Goal: Task Accomplishment & Management: Manage account settings

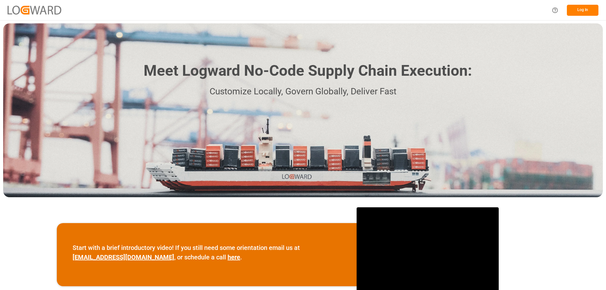
click at [585, 9] on button "Log In" at bounding box center [583, 10] width 32 height 11
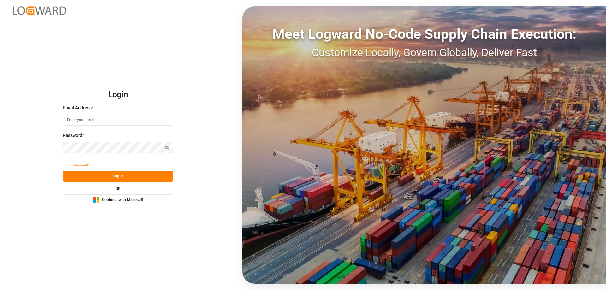
click at [116, 123] on input at bounding box center [118, 120] width 110 height 11
click at [97, 121] on input at bounding box center [118, 120] width 110 height 11
drag, startPoint x: 90, startPoint y: 120, endPoint x: 58, endPoint y: 121, distance: 31.6
click at [58, 121] on div "Login Email Address * Zachyar Enter a valid email. Password * Show password Pas…" at bounding box center [303, 145] width 606 height 290
type input "Zachary.Glick@leschaco.com"
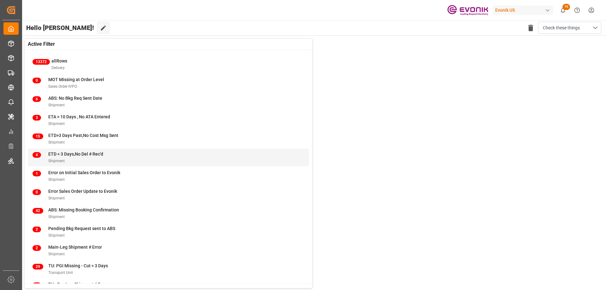
scroll to position [24, 0]
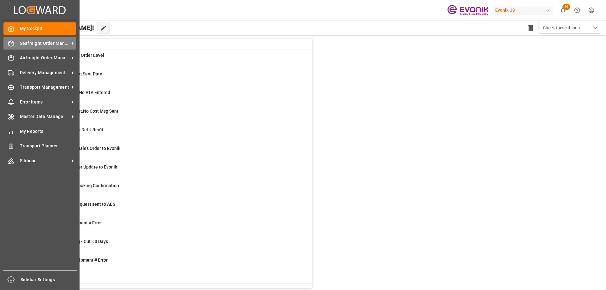
click at [48, 38] on div "Seafreight Order Management Seafreight Order Management" at bounding box center [39, 43] width 73 height 12
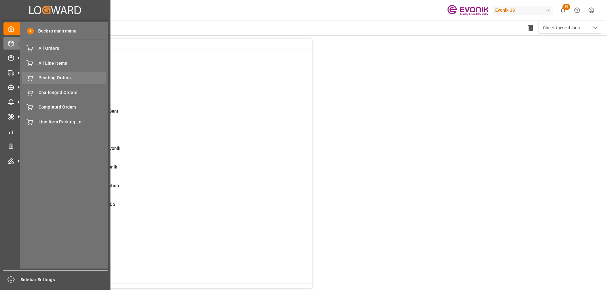
click at [62, 78] on span "Pending Orders" at bounding box center [72, 77] width 68 height 7
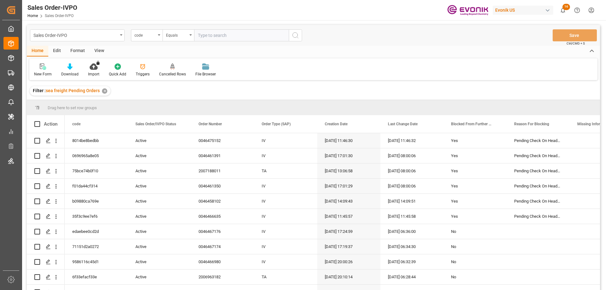
click at [98, 48] on div "View" at bounding box center [99, 51] width 19 height 11
click at [73, 68] on icon at bounding box center [71, 66] width 6 height 6
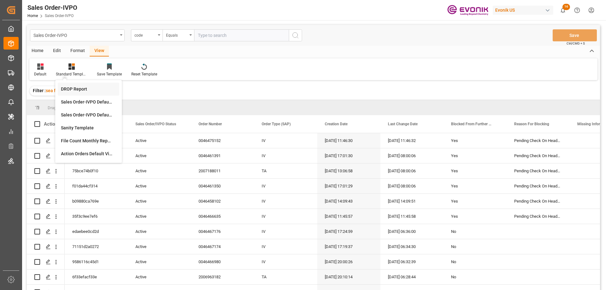
click at [89, 88] on div "DROP Report" at bounding box center [88, 89] width 55 height 7
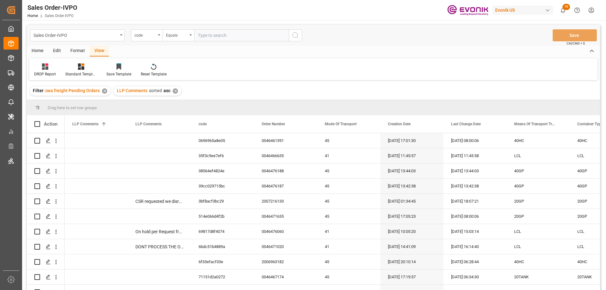
click at [41, 50] on div "Home" at bounding box center [37, 51] width 21 height 11
click at [68, 68] on icon at bounding box center [69, 66] width 5 height 6
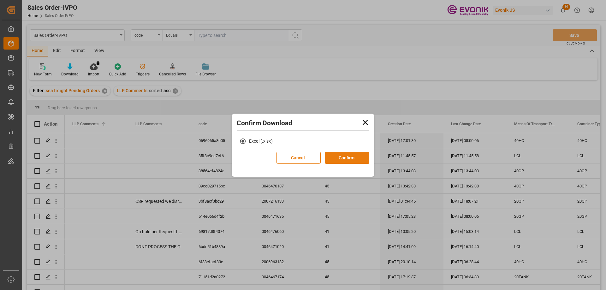
click at [345, 157] on button "Confirm" at bounding box center [347, 158] width 44 height 12
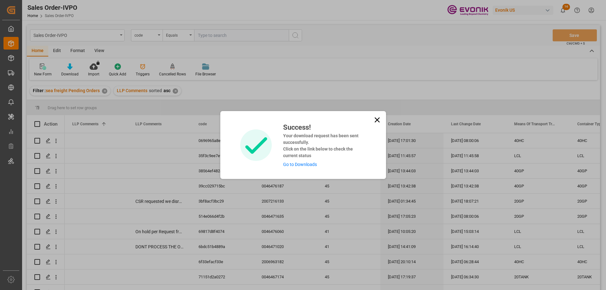
click at [293, 165] on link "Go to Downloads" at bounding box center [300, 164] width 34 height 5
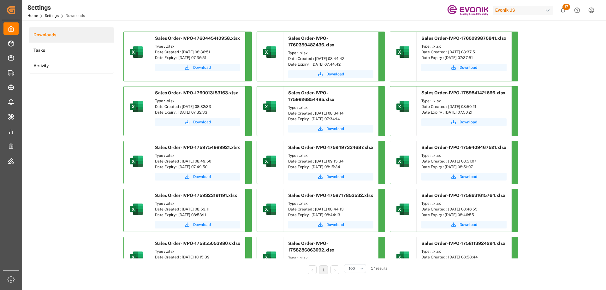
click at [213, 68] on button "Download" at bounding box center [197, 68] width 85 height 8
click at [205, 65] on span "Download" at bounding box center [202, 68] width 18 height 6
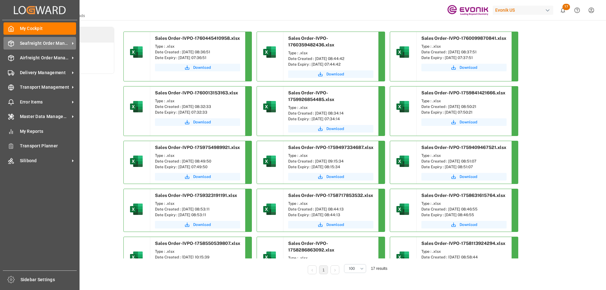
click at [43, 43] on span "Seafreight Order Management" at bounding box center [45, 43] width 50 height 7
click at [39, 44] on span "Seafreight Order Management" at bounding box center [45, 43] width 50 height 7
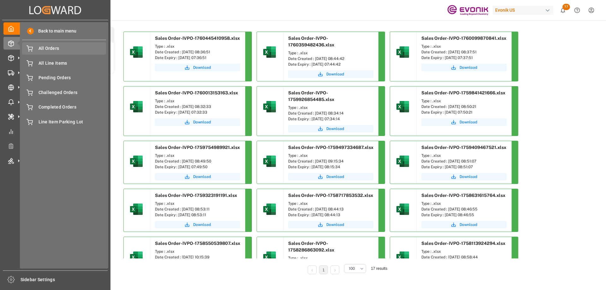
click at [44, 45] on div "All Orders All Orders" at bounding box center [64, 48] width 84 height 12
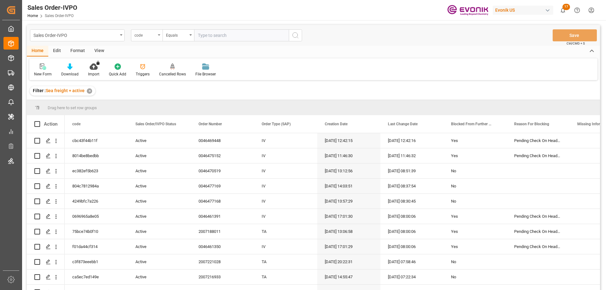
click at [158, 37] on div "code" at bounding box center [147, 35] width 32 height 12
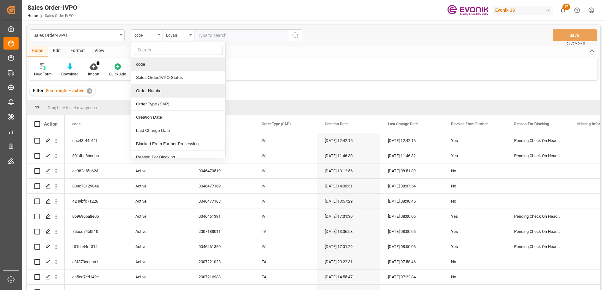
click at [148, 90] on div "Order Number" at bounding box center [178, 90] width 94 height 13
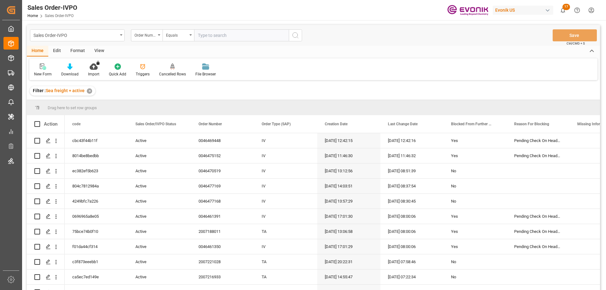
click at [221, 38] on input "text" at bounding box center [241, 35] width 95 height 12
paste input "2007206474"
type input "2007206474"
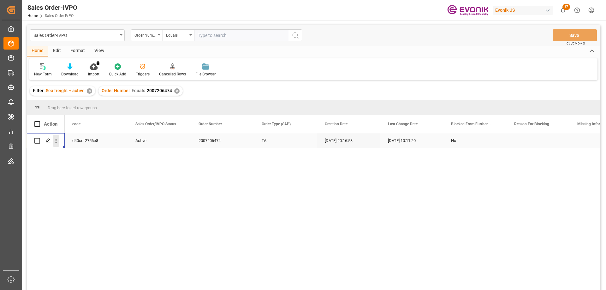
click at [58, 142] on icon "open menu" at bounding box center [56, 141] width 7 height 7
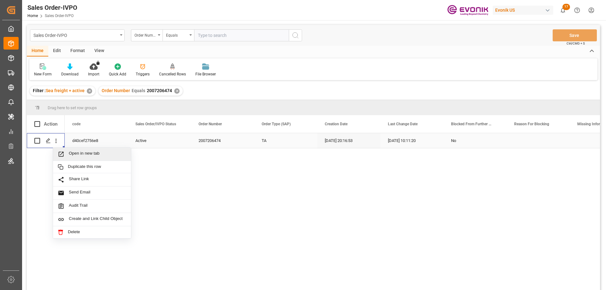
click at [72, 153] on span "Open in new tab" at bounding box center [97, 154] width 57 height 7
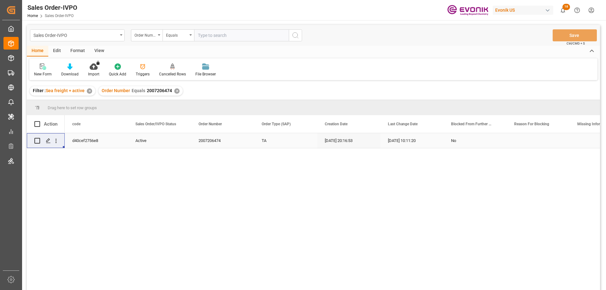
click at [223, 36] on input "text" at bounding box center [241, 35] width 95 height 12
paste input "0046466980"
type input "0046466980"
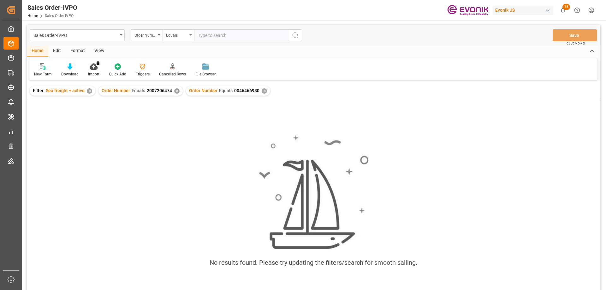
click at [177, 90] on div "✕" at bounding box center [176, 90] width 5 height 5
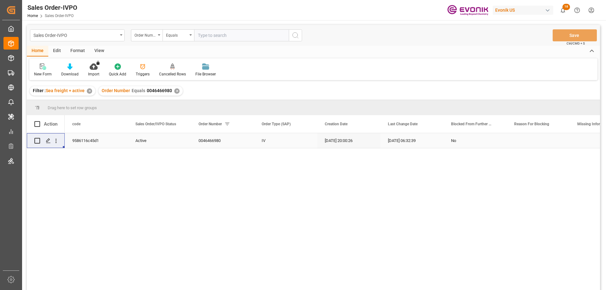
click at [60, 139] on div "Press SPACE to select this row." at bounding box center [56, 141] width 16 height 12
click at [58, 139] on icon "open menu" at bounding box center [56, 141] width 7 height 7
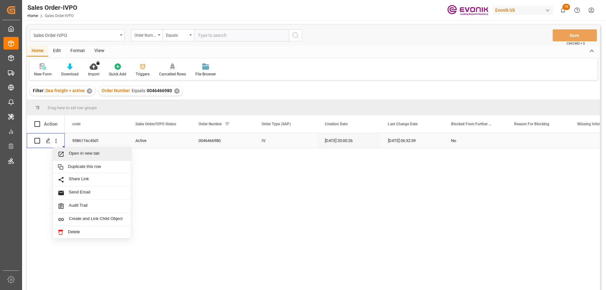
click at [74, 149] on div "Open in new tab" at bounding box center [92, 154] width 78 height 13
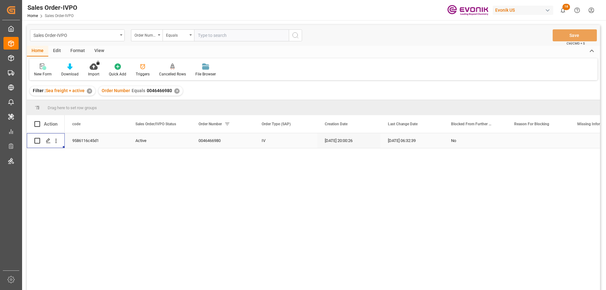
click at [225, 34] on input "text" at bounding box center [241, 35] width 95 height 12
paste input "0046466980"
type input "0046466980"
click at [175, 89] on div "✕" at bounding box center [176, 90] width 5 height 5
click at [56, 140] on icon "open menu" at bounding box center [56, 141] width 7 height 7
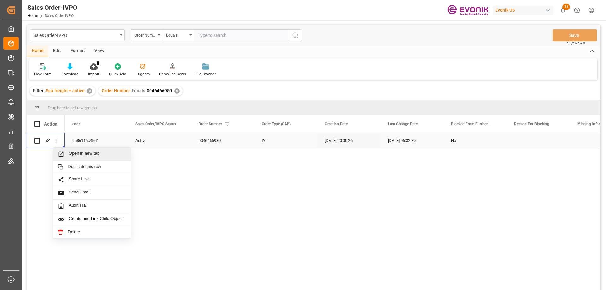
click at [79, 152] on span "Open in new tab" at bounding box center [97, 154] width 57 height 7
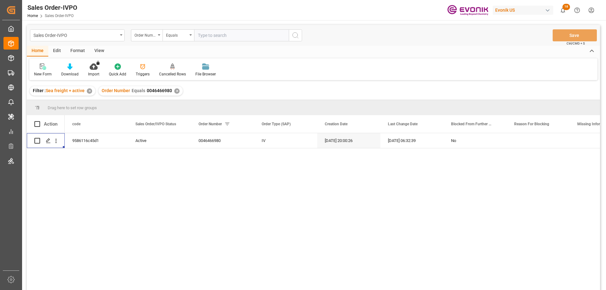
click at [234, 40] on input "text" at bounding box center [241, 35] width 95 height 12
paste input "0046467174"
type input "0046467174"
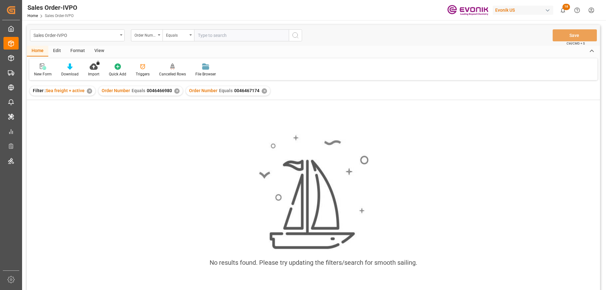
click at [177, 92] on div "✕" at bounding box center [176, 90] width 5 height 5
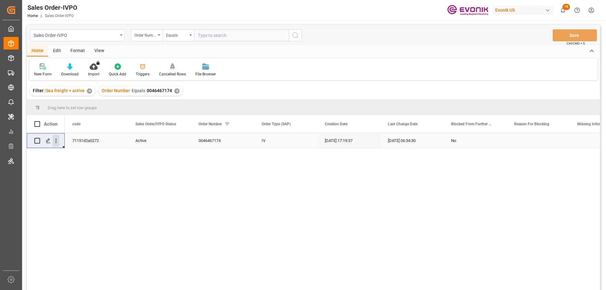
click at [56, 139] on icon "open menu" at bounding box center [56, 141] width 1 height 4
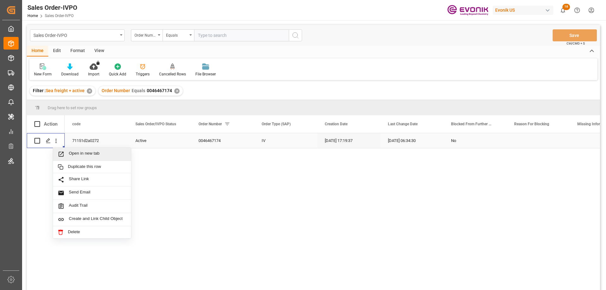
click at [87, 155] on span "Open in new tab" at bounding box center [97, 154] width 57 height 7
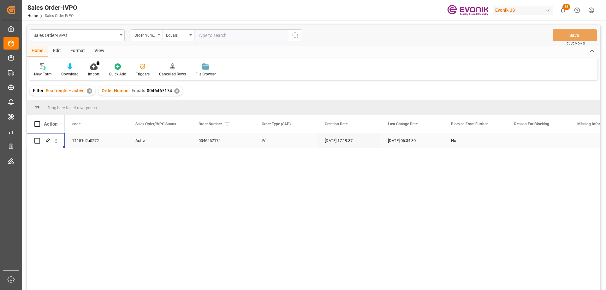
click at [232, 39] on input "text" at bounding box center [241, 35] width 95 height 12
paste input "0046467176"
type input "0046467176"
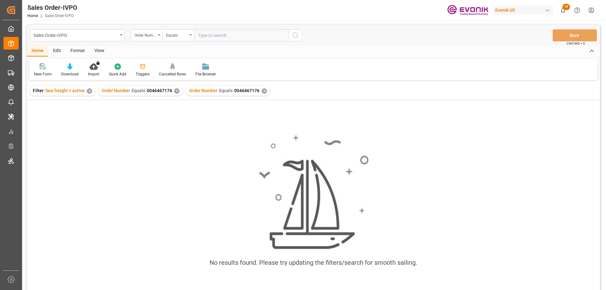
click at [176, 91] on div "✕" at bounding box center [176, 90] width 5 height 5
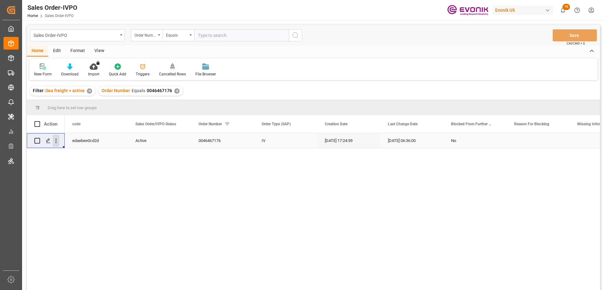
click at [56, 139] on icon "open menu" at bounding box center [56, 141] width 7 height 7
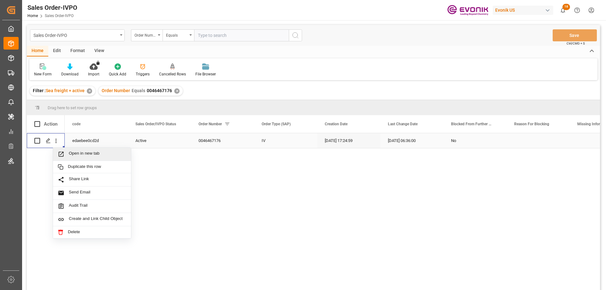
click at [76, 154] on span "Open in new tab" at bounding box center [97, 154] width 57 height 7
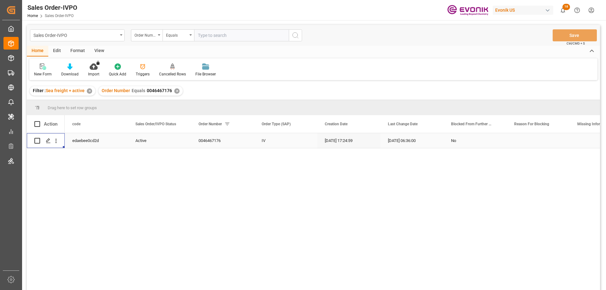
click at [225, 39] on input "text" at bounding box center [241, 35] width 95 height 12
paste input "2007188728"
type input "2007188728"
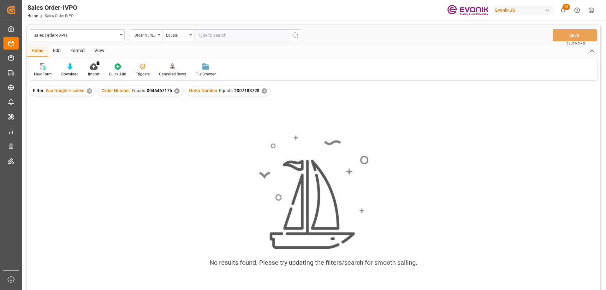
click at [175, 91] on div "✕" at bounding box center [176, 90] width 5 height 5
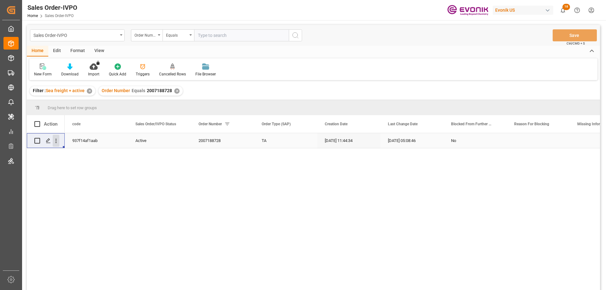
click at [57, 140] on icon "open menu" at bounding box center [56, 141] width 7 height 7
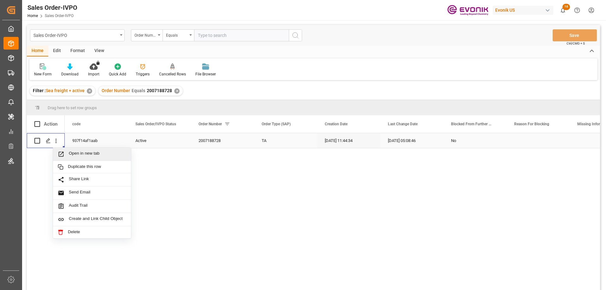
click at [70, 152] on span "Open in new tab" at bounding box center [97, 154] width 57 height 7
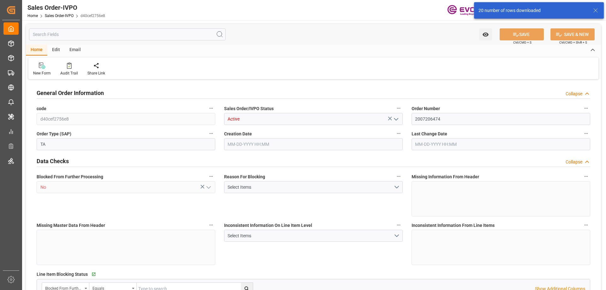
type input "AEKHL"
type input "0"
type input "1"
type input "12"
type input "15"
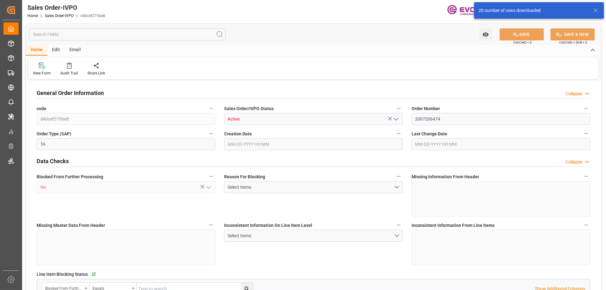
type input "219576.52"
type input "894.6544"
type input "19000"
type input "60"
type input "10-08-2025 20:16"
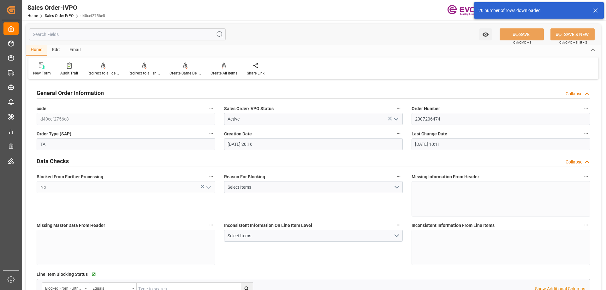
type input "10-13-2025 10:11"
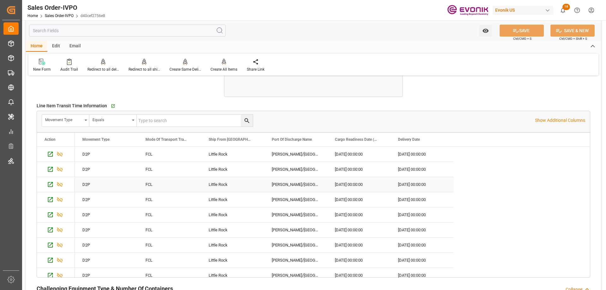
scroll to position [1420, 0]
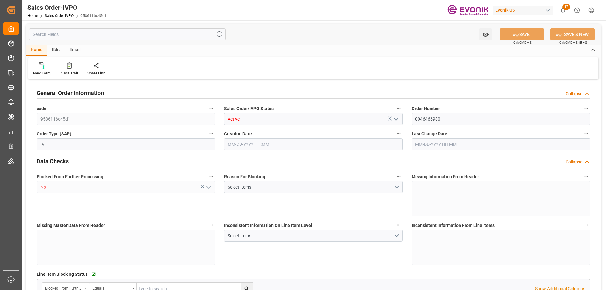
type input "NLRTM"
type input "0"
type input "1"
type input "2"
type input "17252"
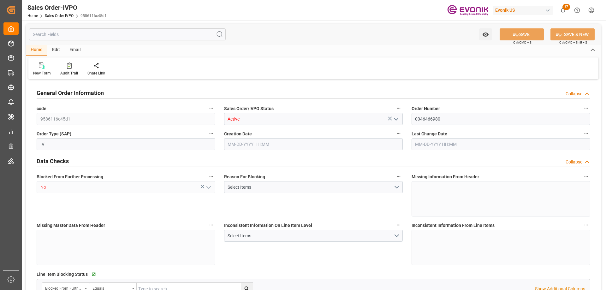
type input "0"
type input "17000"
type input "30"
type input "[DATE] 20:00"
type input "[DATE] 06:32"
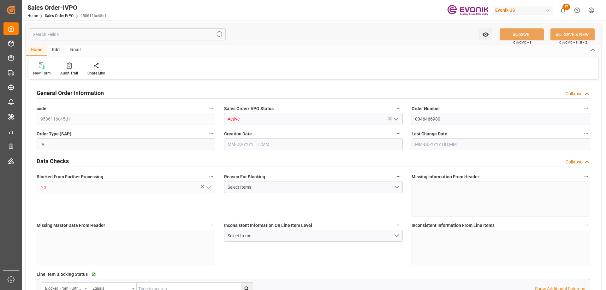
type input "NLRTM"
type input "0"
type input "1"
type input "2"
type input "17252"
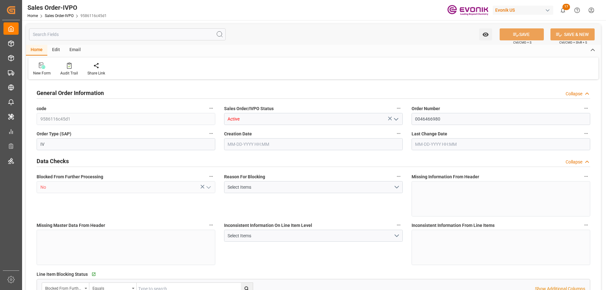
type input "0"
type input "17000"
type input "30"
type input "08-05-2025 20:00"
type input "10-13-2025 06:32"
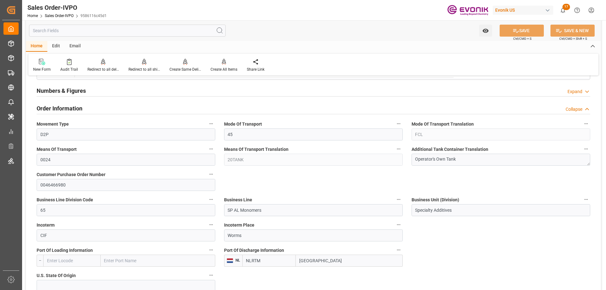
scroll to position [284, 0]
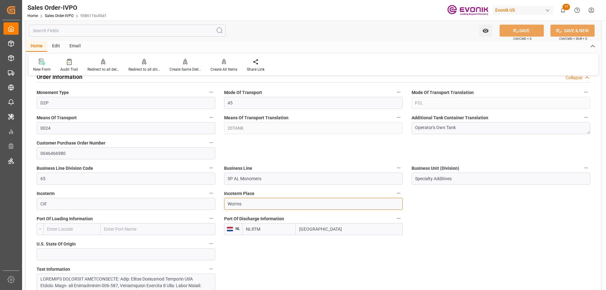
drag, startPoint x: 270, startPoint y: 204, endPoint x: 210, endPoint y: 204, distance: 59.9
type input "[GEOGRAPHIC_DATA]"
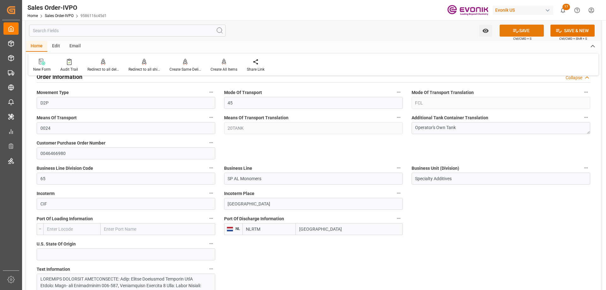
click at [520, 33] on button "SAVE" at bounding box center [521, 31] width 44 height 12
type input "[DATE] 13:25"
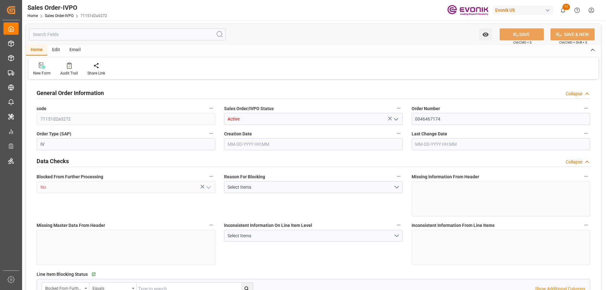
type input "NLRTM"
type input "0"
type input "1"
type input "2"
type input "17252"
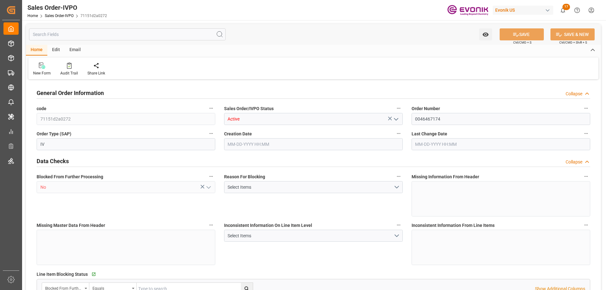
type input "0"
type input "17000"
type input "30"
type input "08-06-2025 17:19"
type input "10-13-2025 06:34"
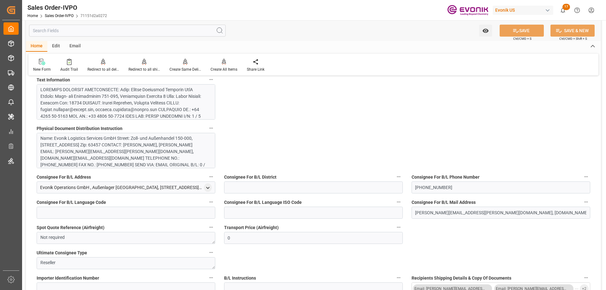
scroll to position [284, 0]
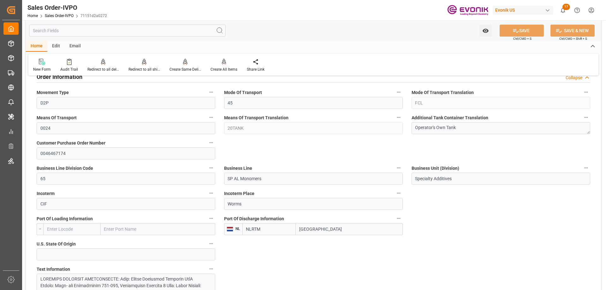
drag, startPoint x: 321, startPoint y: 225, endPoint x: 288, endPoint y: 225, distance: 33.1
click at [288, 225] on div "NLRTM Rotterdam" at bounding box center [322, 229] width 160 height 12
click at [241, 204] on input "Worms" at bounding box center [313, 204] width 179 height 12
paste input "[GEOGRAPHIC_DATA]"
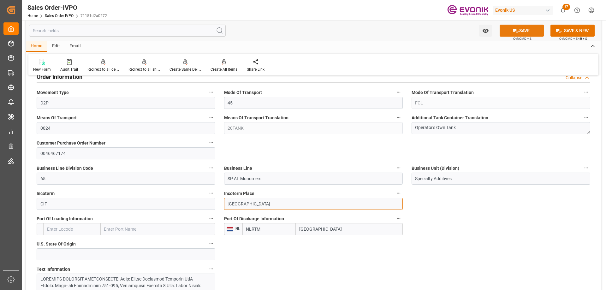
type input "[GEOGRAPHIC_DATA]"
click at [518, 30] on button "SAVE" at bounding box center [521, 31] width 44 height 12
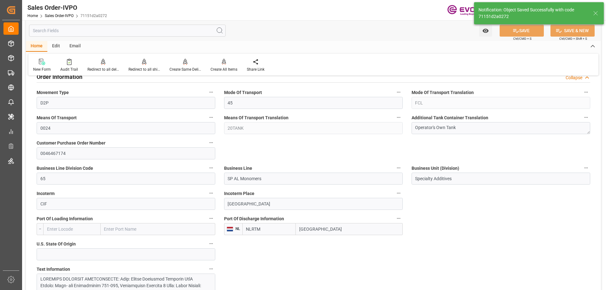
type input "[DATE] 13:25"
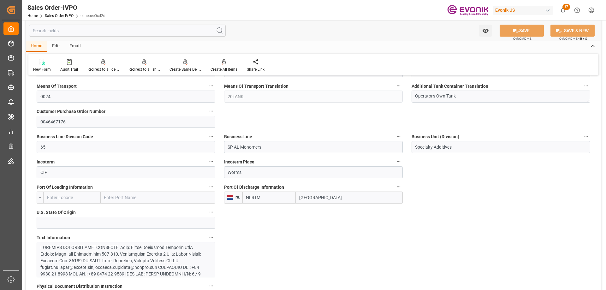
scroll to position [347, 0]
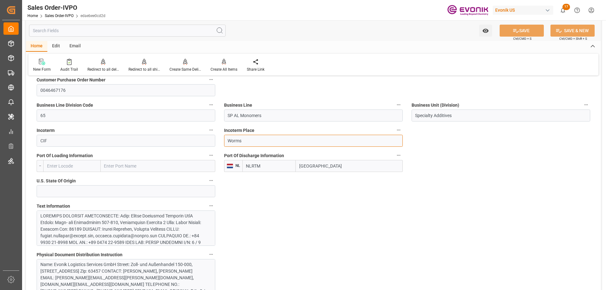
drag, startPoint x: 244, startPoint y: 137, endPoint x: 223, endPoint y: 137, distance: 21.1
click at [223, 137] on div "Incoterm Place Worms" at bounding box center [313, 136] width 187 height 25
paste input "[GEOGRAPHIC_DATA]"
type input "[GEOGRAPHIC_DATA]"
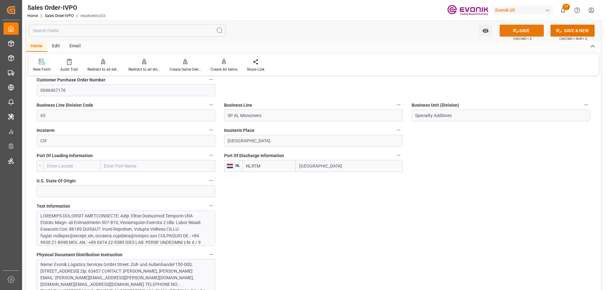
click at [507, 32] on button "SAVE" at bounding box center [521, 31] width 44 height 12
type input "[DATE] 13:25"
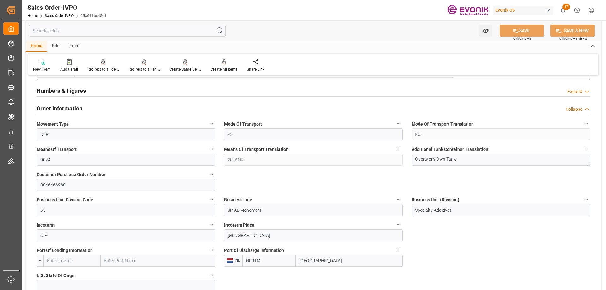
scroll to position [315, 0]
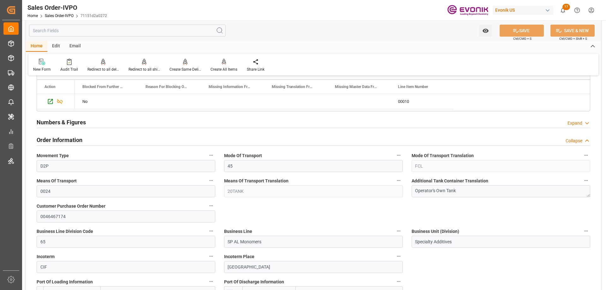
scroll to position [315, 0]
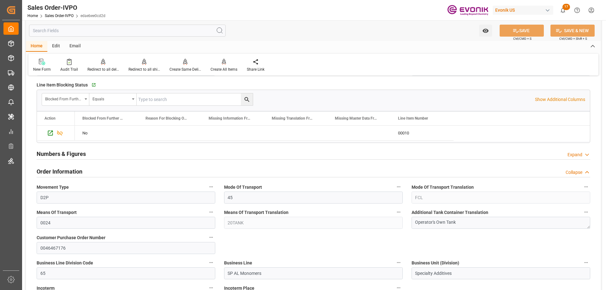
scroll to position [284, 0]
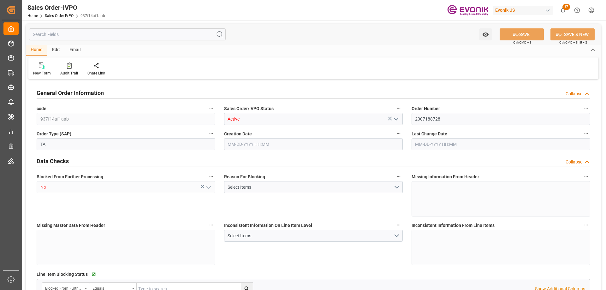
type input "PHMNN"
type input "0"
type input "1"
type input "2"
type input "1"
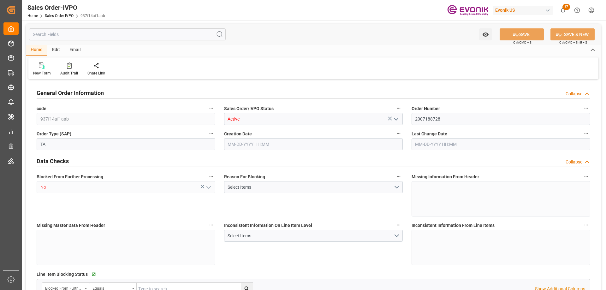
type input "18960"
type input "27.0742"
type input "17000"
type input "30"
type input "09-18-2025 11:44"
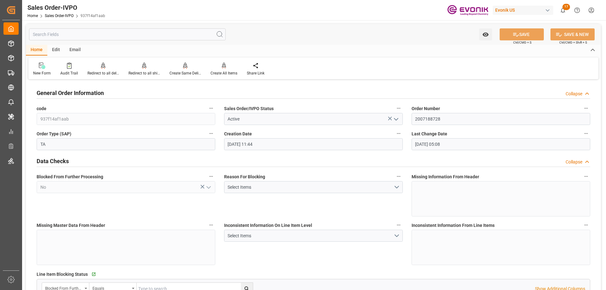
type input "10-10-2025 05:08"
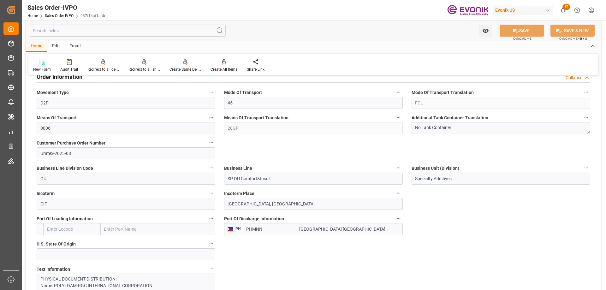
scroll to position [442, 0]
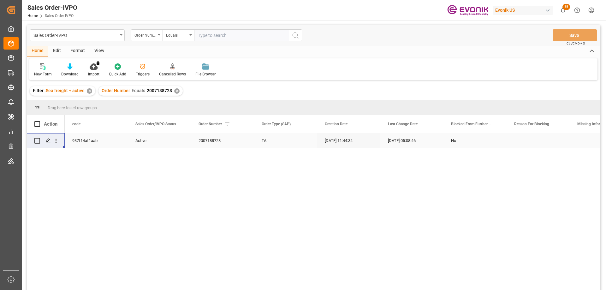
click at [214, 33] on input "text" at bounding box center [241, 35] width 95 height 12
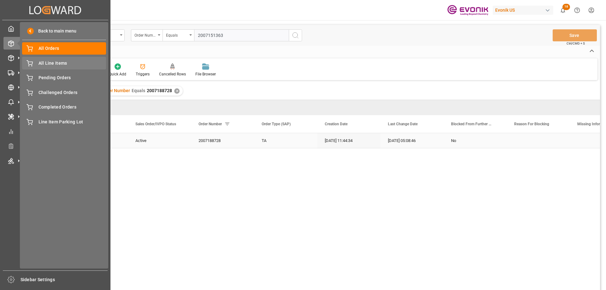
type input "2007151363"
click at [59, 65] on span "All Line Items" at bounding box center [72, 63] width 68 height 7
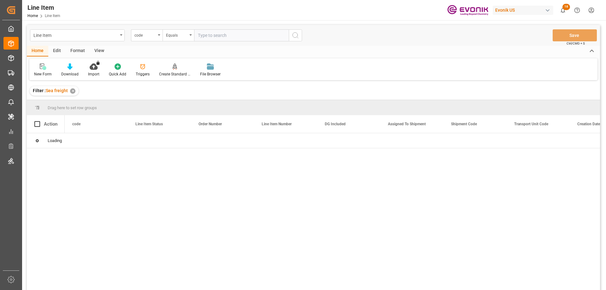
click at [152, 37] on div "code" at bounding box center [144, 34] width 21 height 7
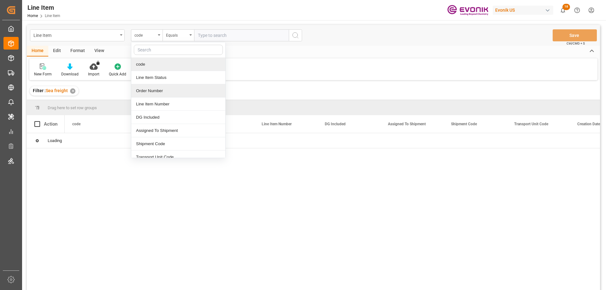
click at [160, 93] on div "Order Number" at bounding box center [178, 90] width 94 height 13
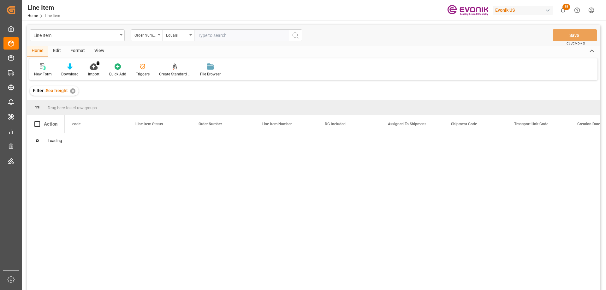
click at [216, 35] on input "text" at bounding box center [241, 35] width 95 height 12
paste input "2007151363"
type input "2007151363"
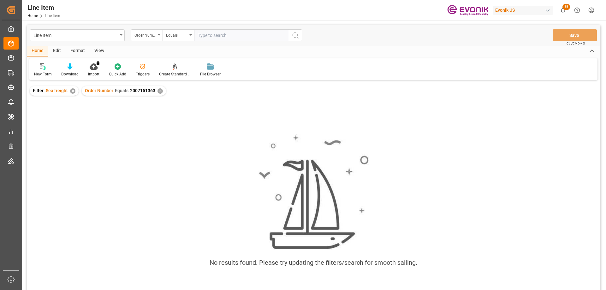
click at [223, 42] on div "Line Item Order Number Equals Save Ctrl/CMD + S" at bounding box center [313, 35] width 573 height 21
click at [222, 36] on input "text" at bounding box center [241, 35] width 95 height 12
paste input "0046467971"
type input "0046467971"
click at [157, 90] on div "✕" at bounding box center [159, 90] width 5 height 5
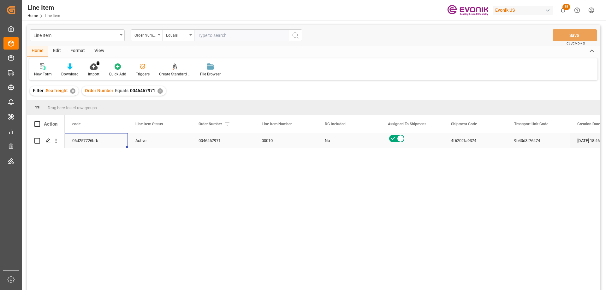
click at [85, 138] on div "06d257726bfb" at bounding box center [96, 140] width 63 height 15
click at [102, 50] on div "View" at bounding box center [99, 51] width 19 height 11
click at [70, 69] on icon at bounding box center [71, 66] width 6 height 6
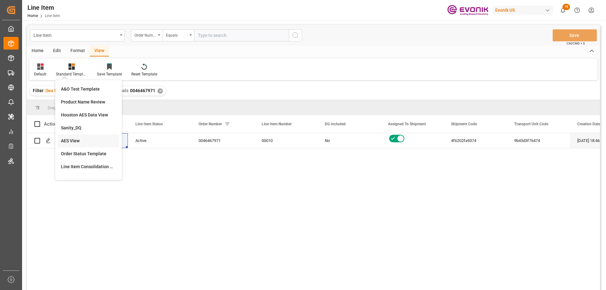
click at [74, 139] on div "AES View" at bounding box center [88, 141] width 55 height 7
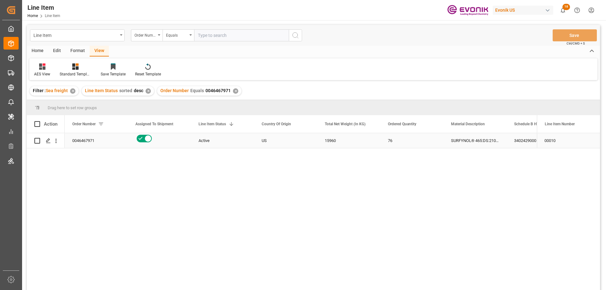
click at [101, 135] on div "0046467971" at bounding box center [96, 140] width 63 height 15
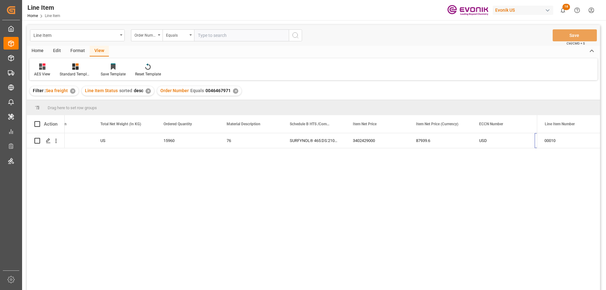
scroll to position [0, 224]
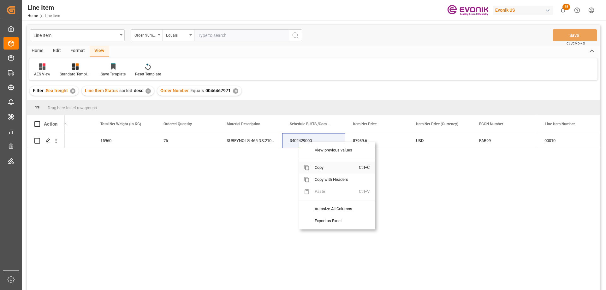
click at [318, 167] on span "Copy" at bounding box center [333, 168] width 49 height 12
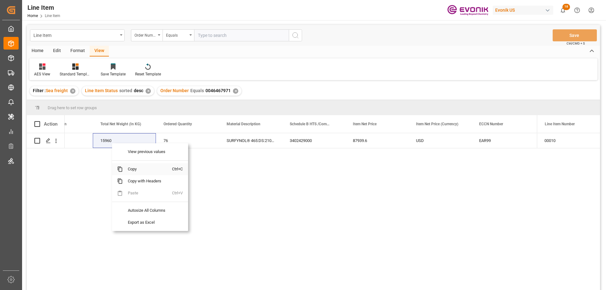
click at [132, 168] on span "Copy" at bounding box center [147, 169] width 49 height 12
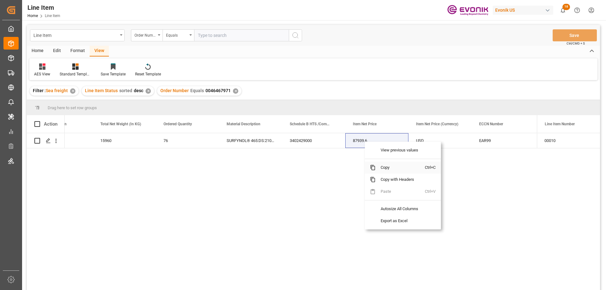
click at [381, 165] on span "Copy" at bounding box center [399, 168] width 49 height 12
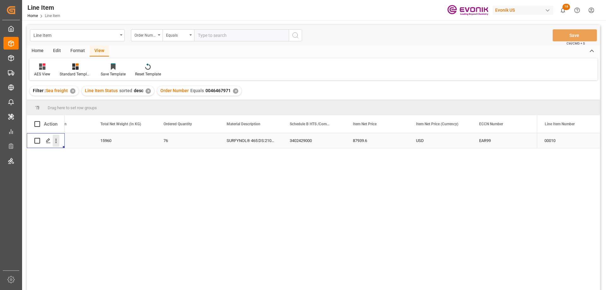
click at [54, 138] on icon "open menu" at bounding box center [56, 141] width 7 height 7
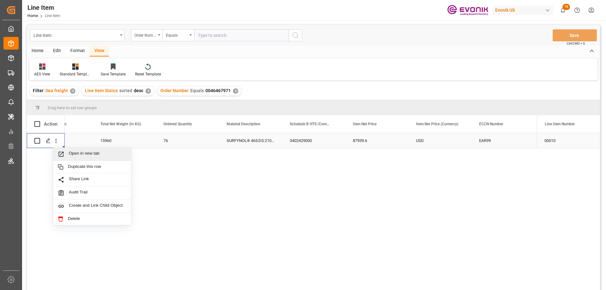
click at [74, 150] on div "Open in new tab" at bounding box center [92, 154] width 78 height 13
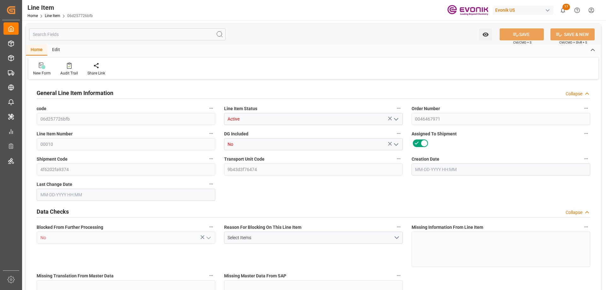
type input "19"
type input "17183.6"
type input "15960"
type input "22.9921"
type input "76"
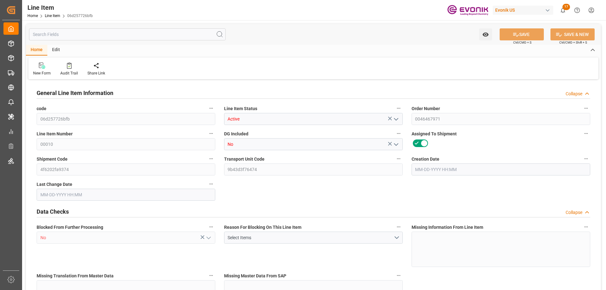
type input "87939.6"
type input "76"
type input "17183.6"
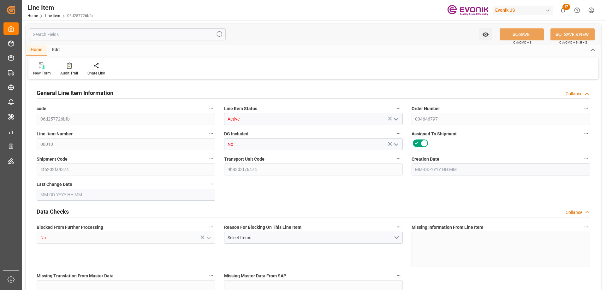
type input "17563.6"
type input "15960"
type input "22.9921"
type input "22992.052"
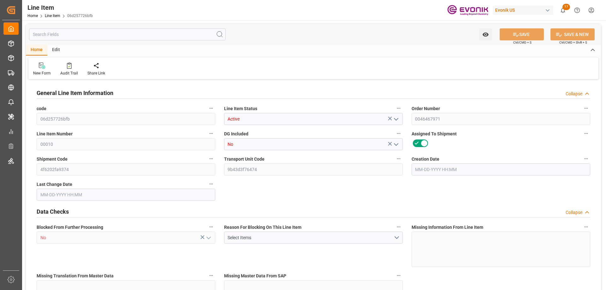
type input "76"
type input "17183.6"
type input "15960"
type input "22.9921"
type input "09-10-2025 18:46"
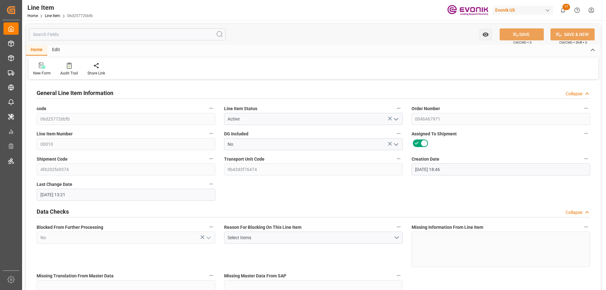
type input "10-13-2025 13:21"
type input "12-16-2025"
type input "10-21-2025"
type input "09-25-2025"
type input "10-13-2025"
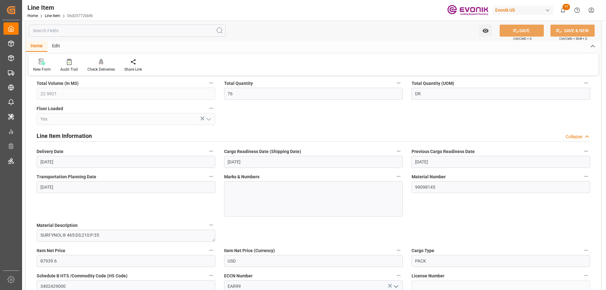
scroll to position [379, 0]
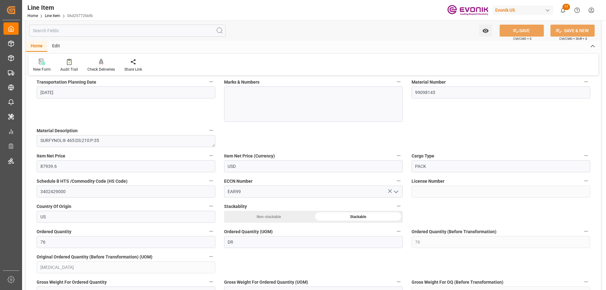
click at [80, 30] on input "text" at bounding box center [127, 31] width 197 height 12
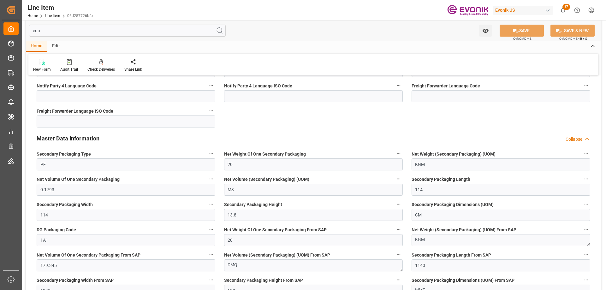
scroll to position [16, 0]
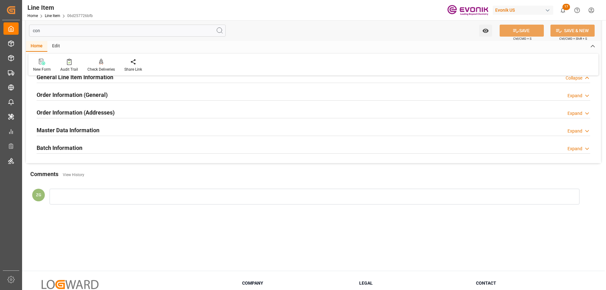
type input "con"
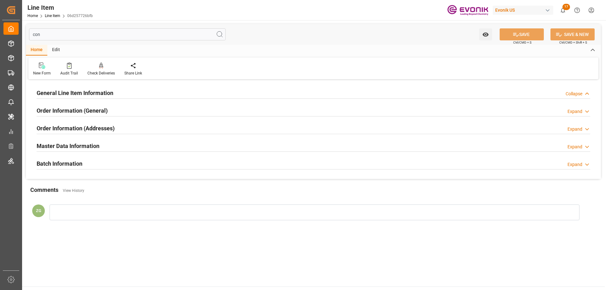
click at [49, 35] on input "con" at bounding box center [127, 34] width 197 height 12
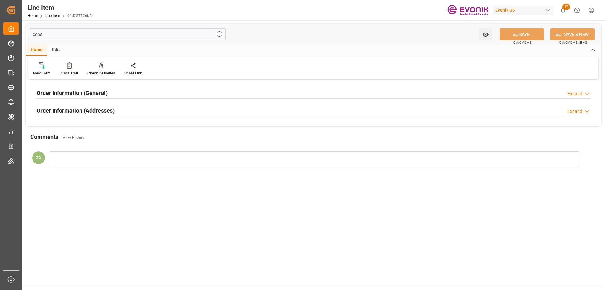
type input "cons"
click at [70, 102] on div "Order Information (Addresses) Expand" at bounding box center [313, 111] width 562 height 18
click at [70, 109] on h2 "Order Information (Addresses)" at bounding box center [76, 110] width 78 height 9
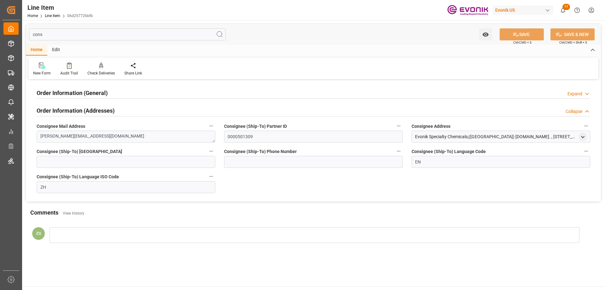
click at [69, 91] on h2 "Order Information (General)" at bounding box center [72, 93] width 71 height 9
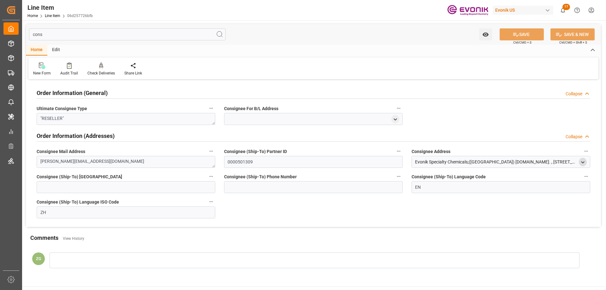
drag, startPoint x: 578, startPoint y: 162, endPoint x: 582, endPoint y: 163, distance: 4.2
click at [581, 162] on div at bounding box center [583, 162] width 8 height 6
click at [582, 163] on polyline "open menu" at bounding box center [582, 162] width 3 height 1
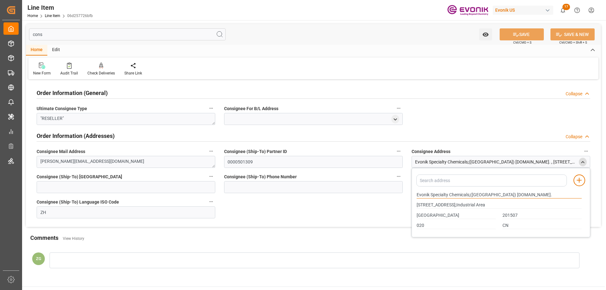
drag, startPoint x: 417, startPoint y: 194, endPoint x: 448, endPoint y: 197, distance: 31.3
click at [448, 197] on input "Evonik Specialty Chemicals;(Shanghai) Co.Ltd." at bounding box center [498, 195] width 165 height 7
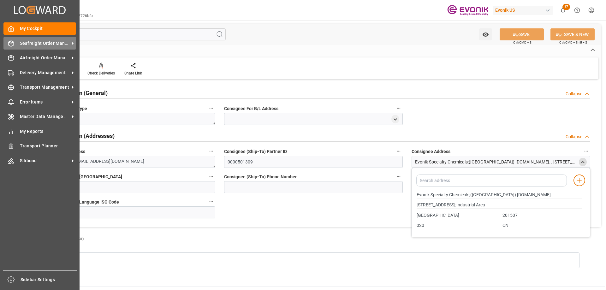
click at [28, 44] on span "Seafreight Order Management" at bounding box center [45, 43] width 50 height 7
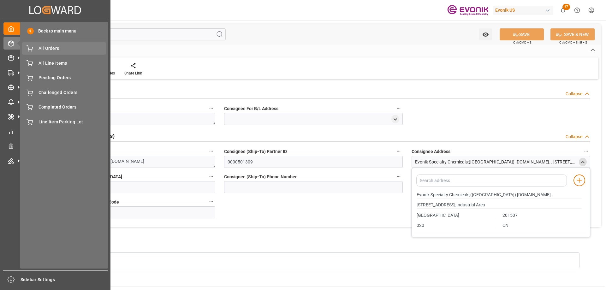
click at [47, 44] on div "All Orders All Orders" at bounding box center [64, 48] width 84 height 12
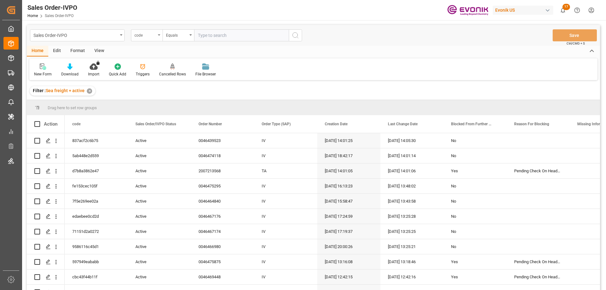
click at [141, 33] on div "code" at bounding box center [144, 34] width 21 height 7
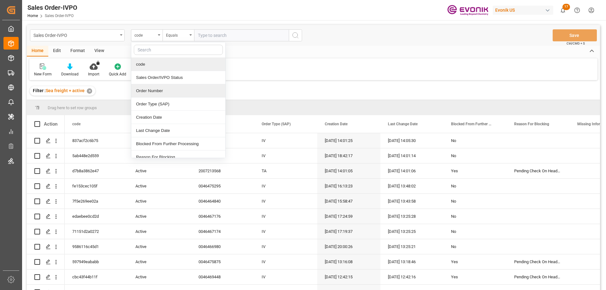
click at [154, 87] on div "Order Number" at bounding box center [178, 90] width 94 height 13
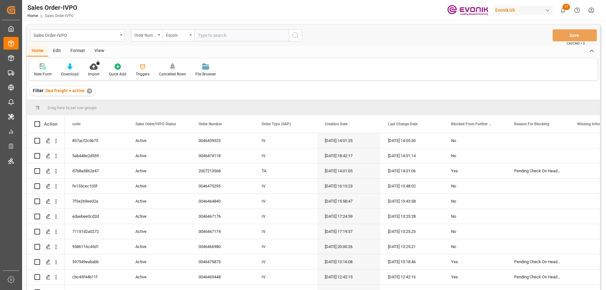
click at [222, 31] on input "text" at bounding box center [241, 35] width 95 height 12
paste input "2007197244"
type input "2007197244"
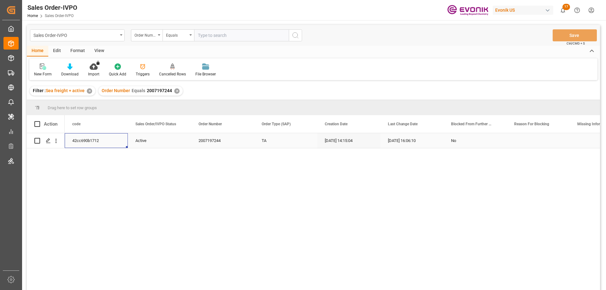
click at [82, 138] on div "42cc690b1712" at bounding box center [96, 140] width 63 height 15
click at [437, 144] on div "10-01-2025 16:06:10" at bounding box center [411, 140] width 63 height 15
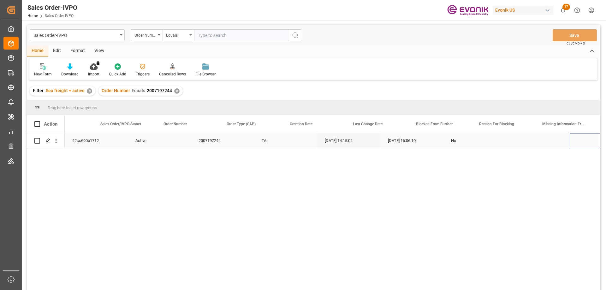
scroll to position [0, 35]
click at [57, 140] on icon "open menu" at bounding box center [56, 141] width 7 height 7
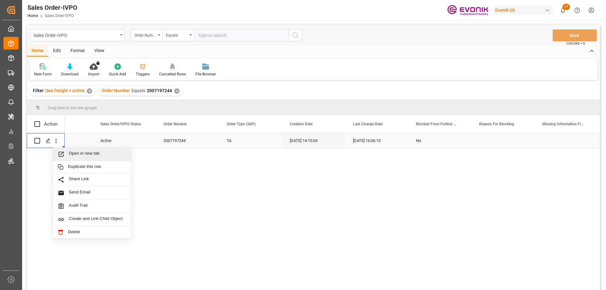
click at [81, 154] on span "Open in new tab" at bounding box center [97, 154] width 57 height 7
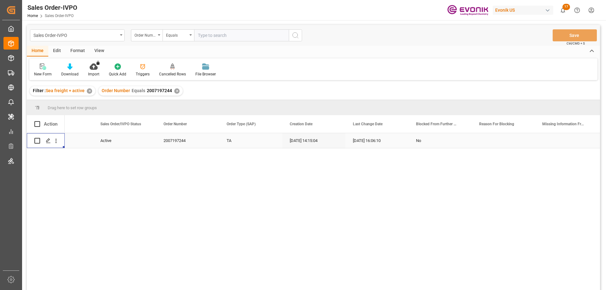
click at [239, 42] on div "Sales Order-IVPO Order Number Equals Save Ctrl/CMD + S" at bounding box center [313, 35] width 573 height 21
click at [236, 34] on input "text" at bounding box center [241, 35] width 95 height 12
paste input "2007073737"
type input "2007073737"
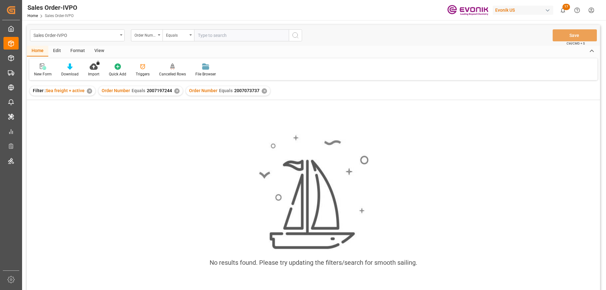
click at [174, 92] on div "✕" at bounding box center [176, 90] width 5 height 5
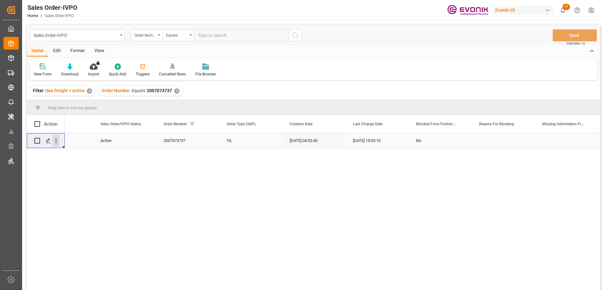
click at [58, 140] on icon "open menu" at bounding box center [56, 141] width 7 height 7
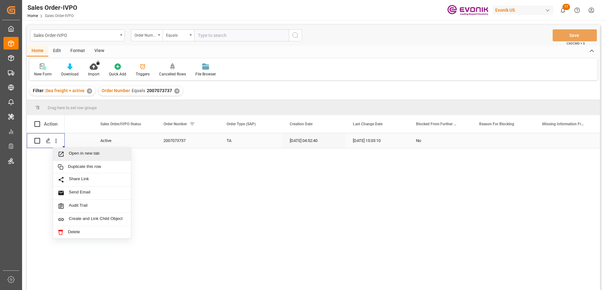
click at [74, 152] on span "Open in new tab" at bounding box center [97, 154] width 57 height 7
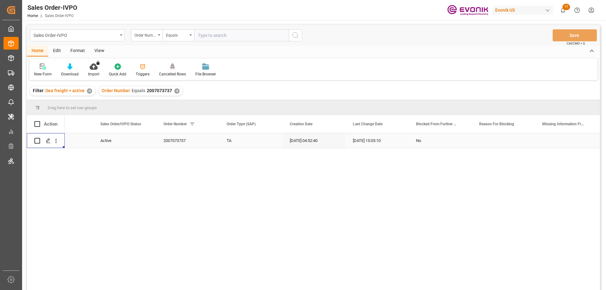
click at [214, 37] on input "text" at bounding box center [241, 35] width 95 height 12
paste input "2006963213"
type input "2006963213"
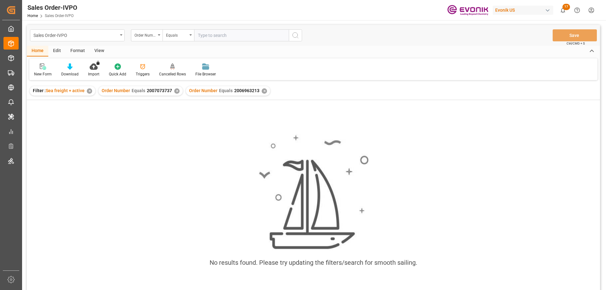
click at [174, 92] on div "✕" at bounding box center [176, 90] width 5 height 5
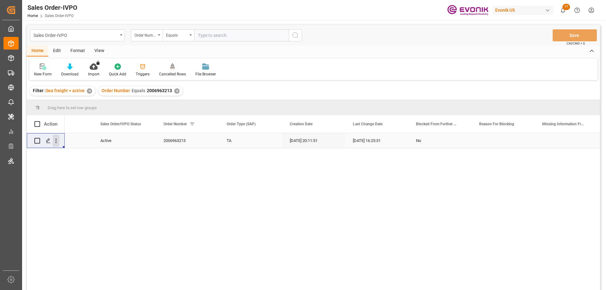
click at [58, 140] on icon "open menu" at bounding box center [56, 141] width 7 height 7
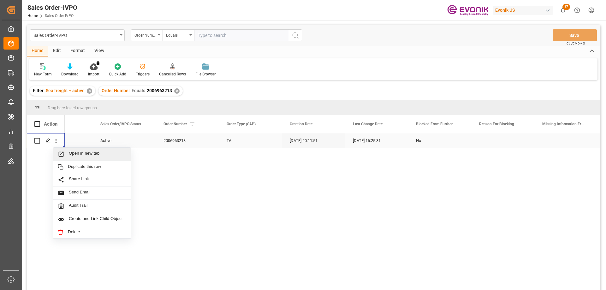
click at [83, 155] on span "Open in new tab" at bounding box center [97, 154] width 57 height 7
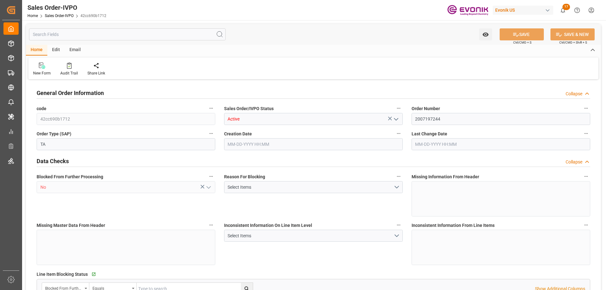
type input "DEHAM"
type input "0"
type input "1"
type input "1614"
type input "[DATE] 14:15"
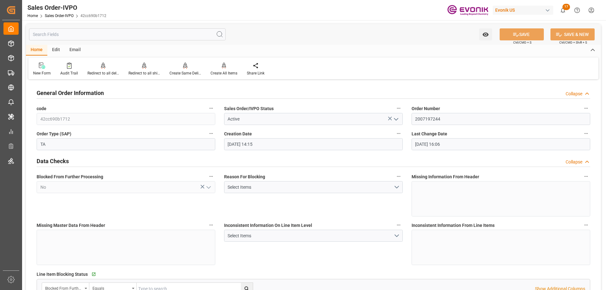
type input "[DATE] 16:06"
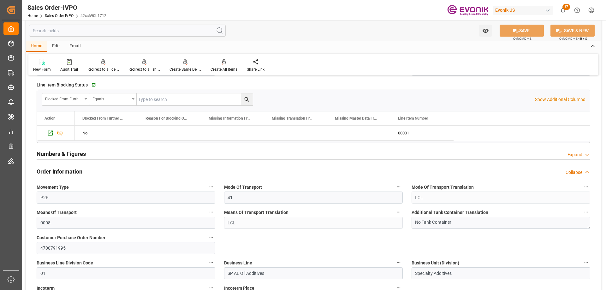
scroll to position [347, 0]
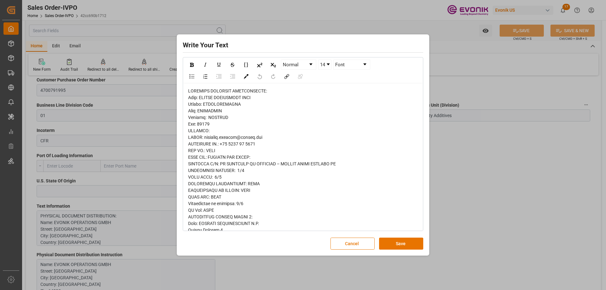
scroll to position [126, 0]
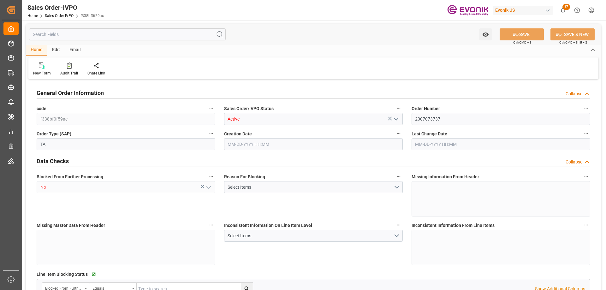
type input "SGSIN"
type input "0"
type input "1"
type input "2"
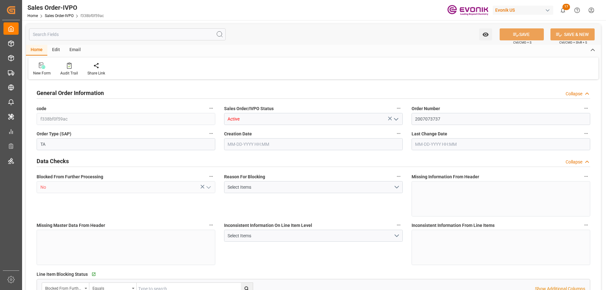
type input "15440"
type input "45.8498"
type input "17000"
type input "30"
type input "[DATE] 04:52"
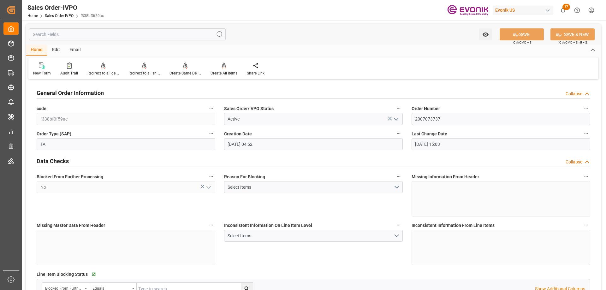
type input "[DATE] 15:03"
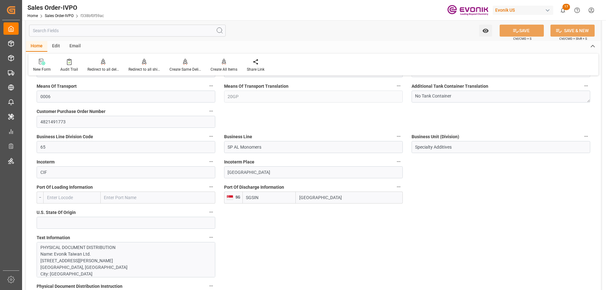
scroll to position [379, 0]
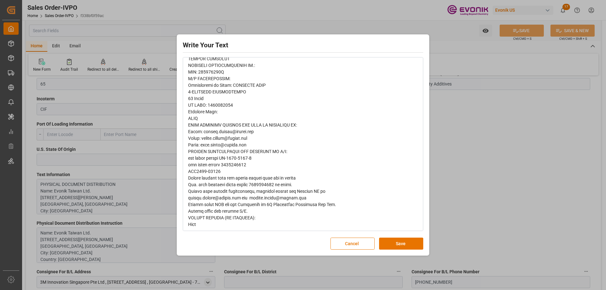
scroll to position [95, 0]
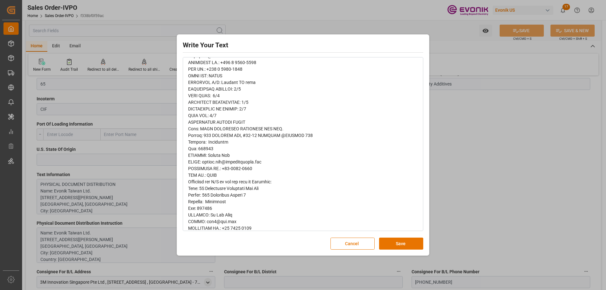
drag, startPoint x: 471, startPoint y: 118, endPoint x: 466, endPoint y: 118, distance: 4.7
click at [471, 118] on div "Write Your Text Normal 14 Font Cancel Save" at bounding box center [303, 145] width 606 height 290
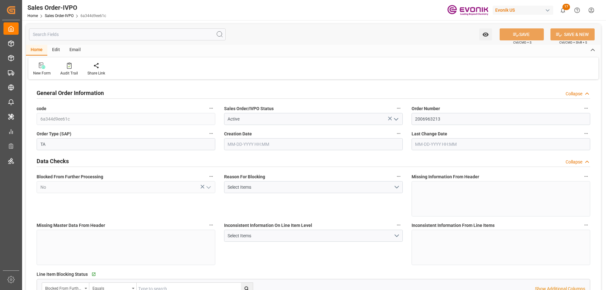
type input "JPYOK"
type input "0"
type input "1"
type input "2"
type input "3"
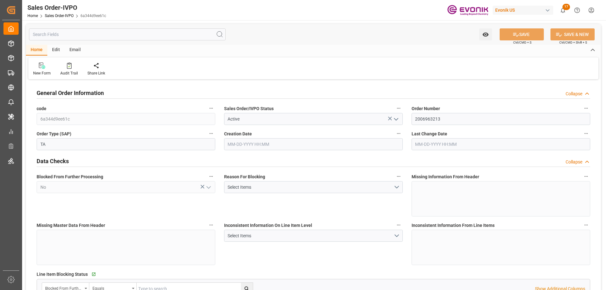
type input "20882.88"
type input "146.6292"
type input "19000"
type input "60"
type input "04-24-2025 20:11"
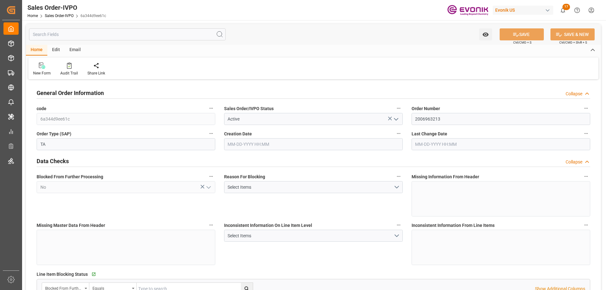
type input "[DATE] 16:25"
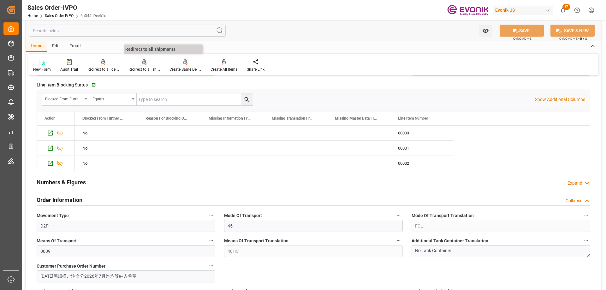
click at [138, 68] on div "Redirect to all shipments" at bounding box center [144, 70] width 32 height 6
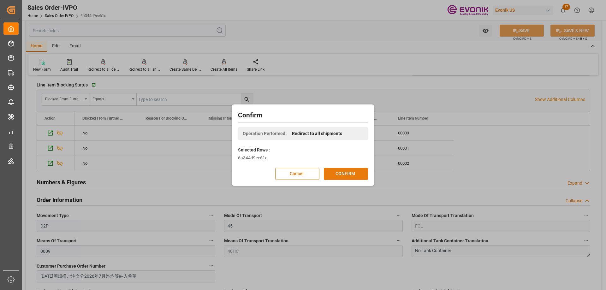
click at [334, 168] on button "CONFIRM" at bounding box center [346, 174] width 44 height 12
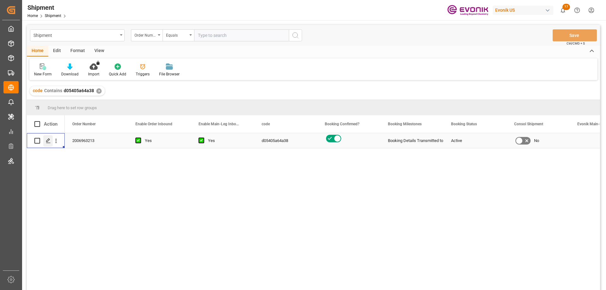
click at [48, 141] on polygon "Press SPACE to select this row." at bounding box center [47, 140] width 3 height 3
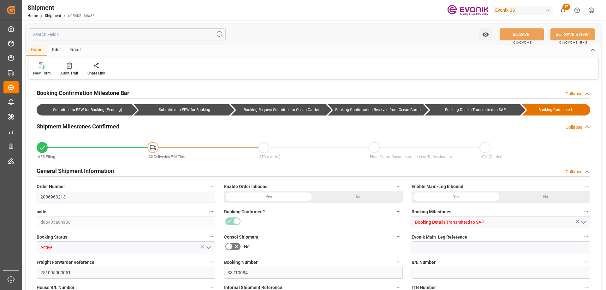
type input "1440"
type input "BG"
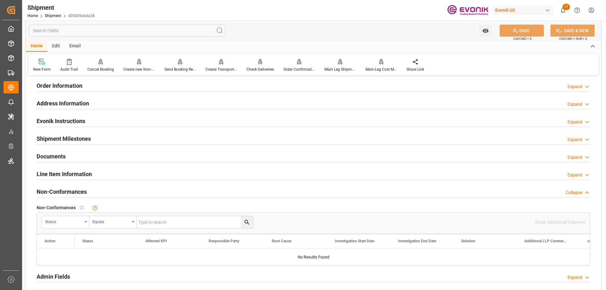
scroll to position [473, 0]
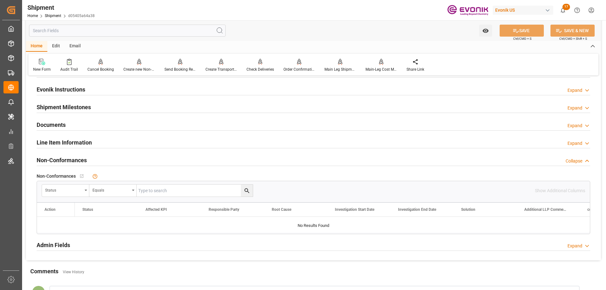
click at [94, 144] on div "Line Item Information Expand" at bounding box center [313, 142] width 553 height 12
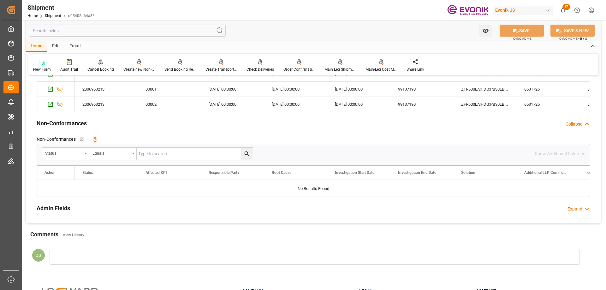
scroll to position [568, 0]
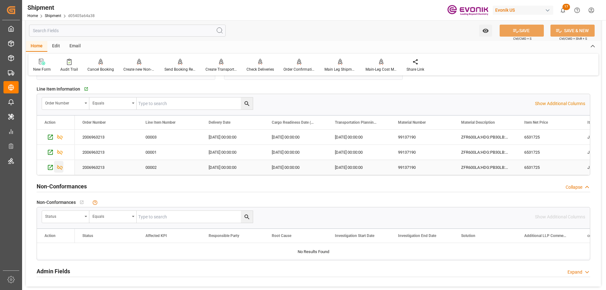
click at [61, 166] on icon "Press SPACE to select this row." at bounding box center [60, 167] width 6 height 5
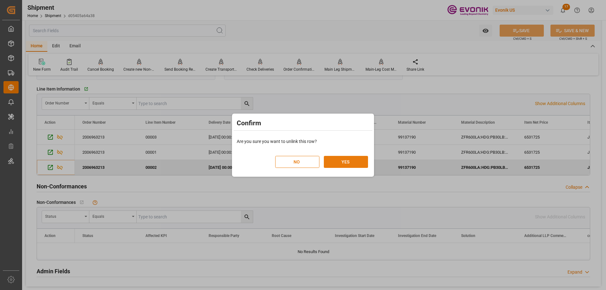
click at [342, 163] on button "YES" at bounding box center [346, 162] width 44 height 12
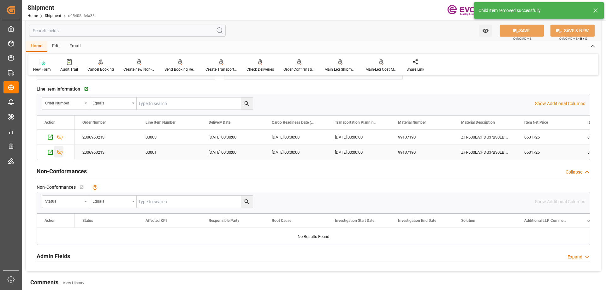
click at [59, 151] on icon "Press SPACE to select this row." at bounding box center [59, 152] width 7 height 7
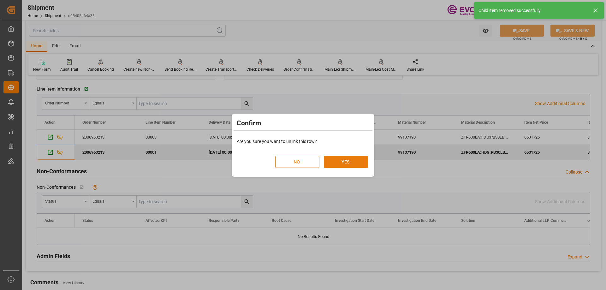
click at [340, 162] on button "YES" at bounding box center [346, 162] width 44 height 12
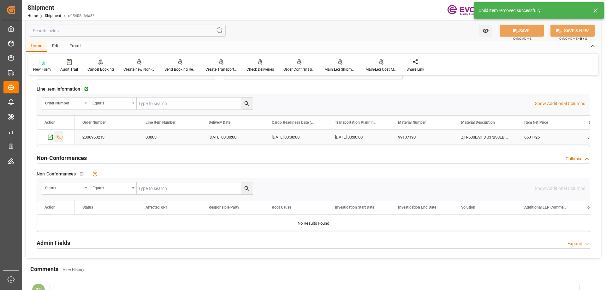
click at [58, 137] on icon "Press SPACE to select this row." at bounding box center [59, 137] width 7 height 7
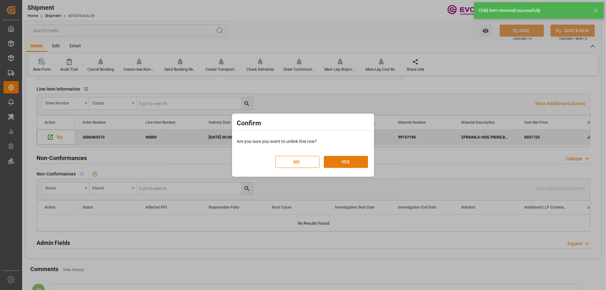
click at [345, 164] on button "YES" at bounding box center [346, 162] width 44 height 12
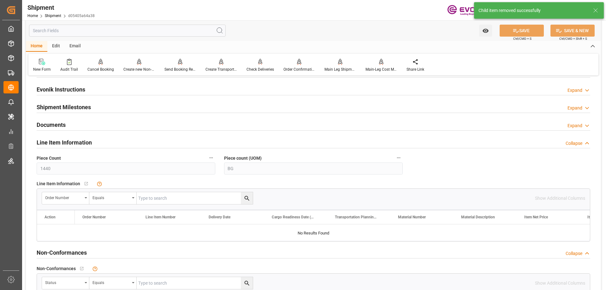
scroll to position [347, 0]
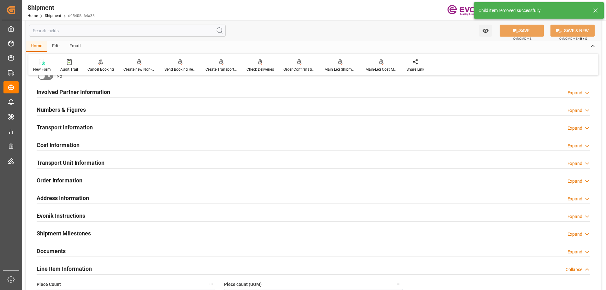
click at [64, 169] on div "Transport Unit Information Expand" at bounding box center [313, 163] width 562 height 18
click at [67, 165] on h2 "Transport Unit Information" at bounding box center [71, 162] width 68 height 9
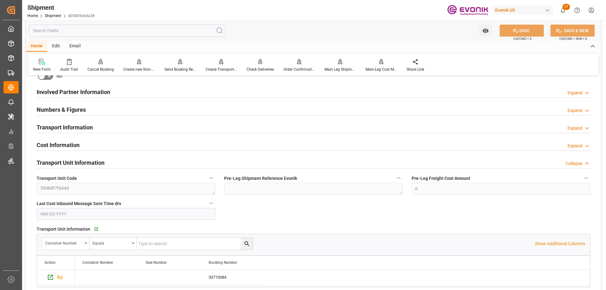
scroll to position [410, 0]
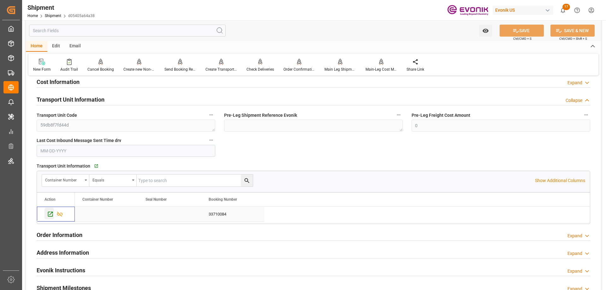
click at [48, 212] on icon "Press SPACE to select this row." at bounding box center [50, 214] width 5 height 5
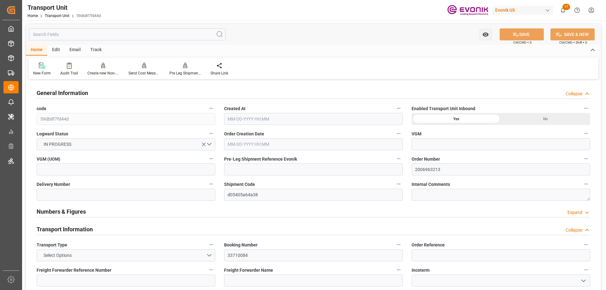
type input "Hapag [PERSON_NAME]"
type input "Hapag Lloyd Aktiengesellschaft"
type input "USORF"
type input "JPYOK"
type input "20882.88"
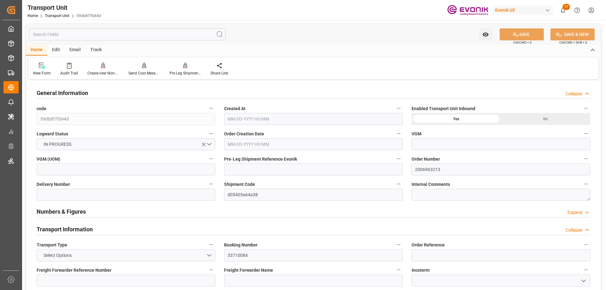
click at [106, 35] on input "text" at bounding box center [127, 34] width 197 height 12
type input "[DATE] 16:25"
type input "[DATE]"
type input "[DATE] 00:00"
type input "[DATE] 12:30"
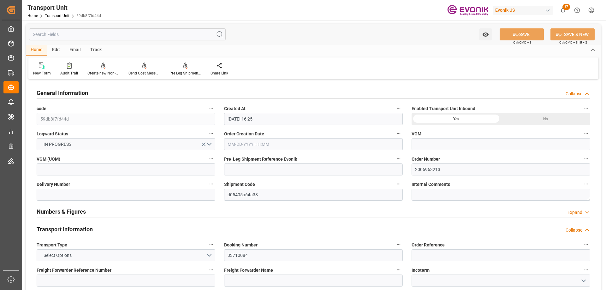
type input "[DATE] 00:00"
type input "[DATE] 12:45"
type input "[DATE] 12:00"
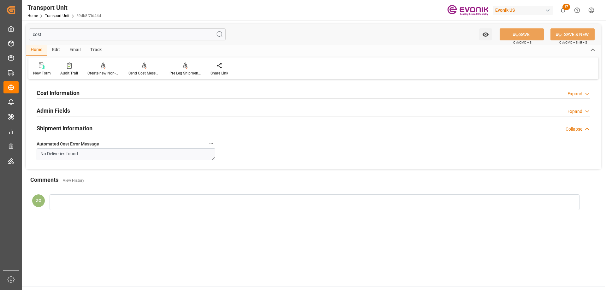
click at [59, 35] on input "cost" at bounding box center [127, 34] width 197 height 12
type input "li"
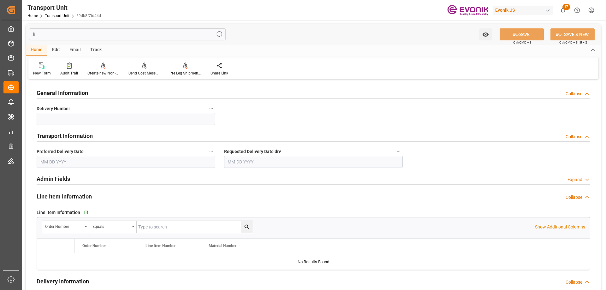
type textarea "SM I2 Silica"
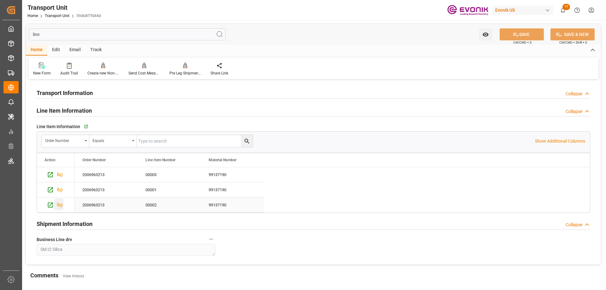
type input "line"
click at [60, 204] on icon "Press SPACE to select this row." at bounding box center [60, 205] width 6 height 5
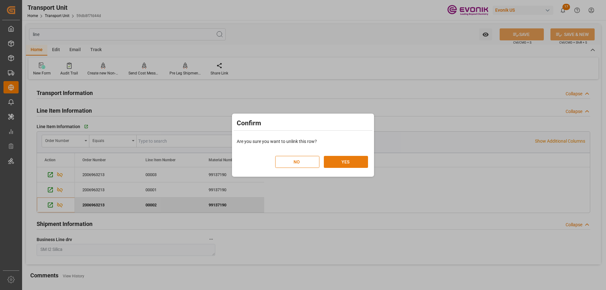
click at [351, 162] on button "YES" at bounding box center [346, 162] width 44 height 12
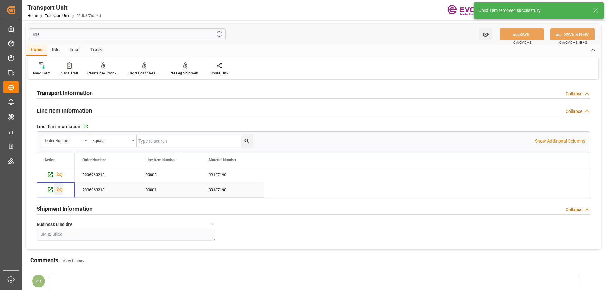
click at [59, 190] on icon "Press SPACE to select this row." at bounding box center [60, 189] width 6 height 5
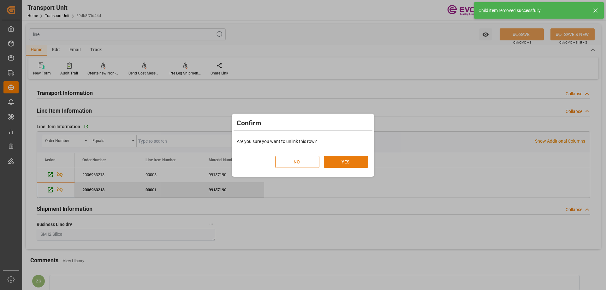
click at [351, 165] on button "YES" at bounding box center [346, 162] width 44 height 12
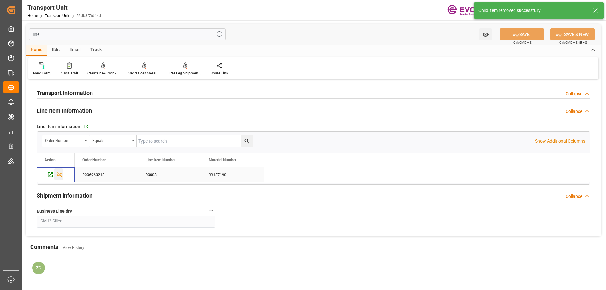
click at [60, 173] on icon "Press SPACE to select this row." at bounding box center [59, 174] width 7 height 7
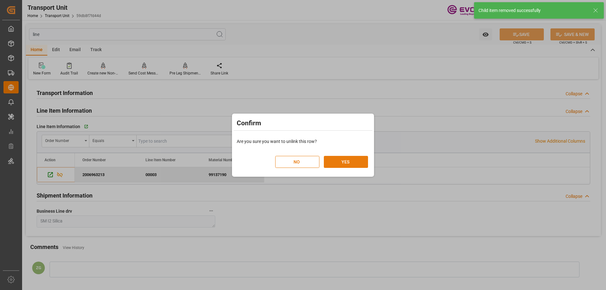
click at [342, 167] on button "YES" at bounding box center [346, 162] width 44 height 12
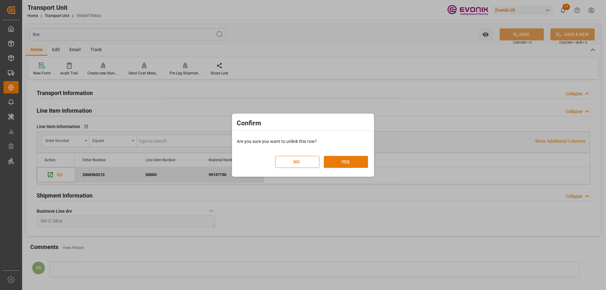
click at [343, 162] on button "YES" at bounding box center [346, 162] width 44 height 12
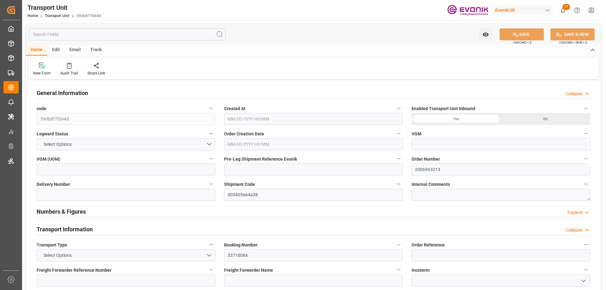
type input "Hapag [PERSON_NAME]"
type input "Hapag Lloyd Aktiengesellschaft"
type input "USORF"
type input "JPYOK"
type input "6960.96"
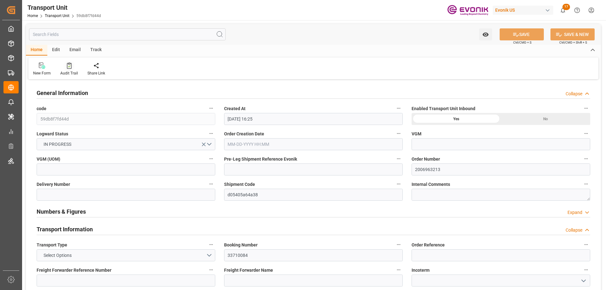
type input "[DATE] 16:25"
type input "[DATE]"
type input "[DATE] 00:00"
type input "10-07-2025 12:30"
type input "[DATE] 00:00"
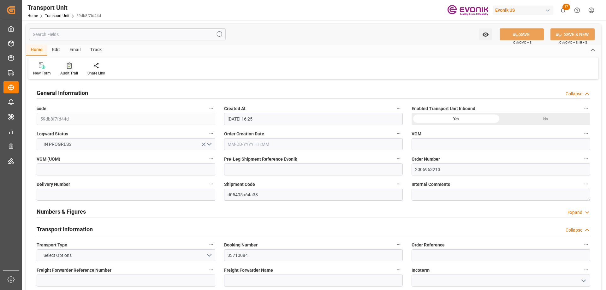
type input "10-10-2025 12:45"
type input "[DATE] 12:00"
click at [257, 51] on div "Home Edit Email Track" at bounding box center [313, 50] width 575 height 11
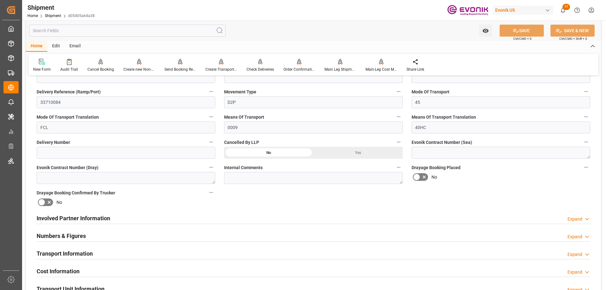
scroll to position [442, 0]
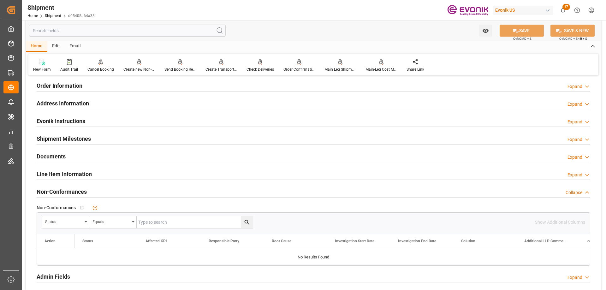
click at [65, 172] on h2 "Line Item Information" at bounding box center [64, 174] width 55 height 9
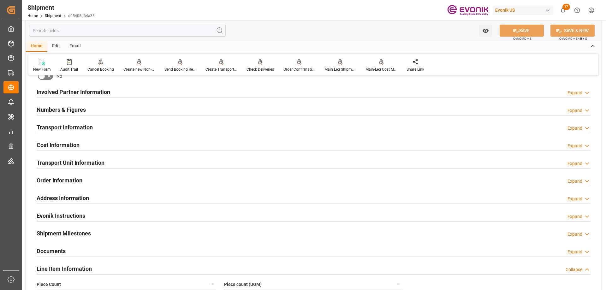
scroll to position [95, 0]
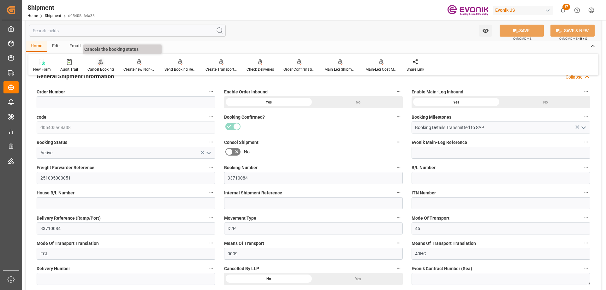
click at [101, 66] on div "Cancel Booking" at bounding box center [101, 65] width 36 height 14
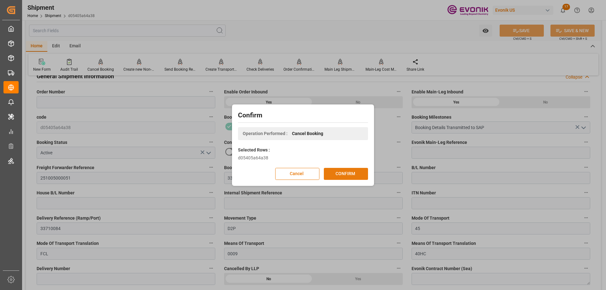
click at [354, 171] on button "CONFIRM" at bounding box center [346, 174] width 44 height 12
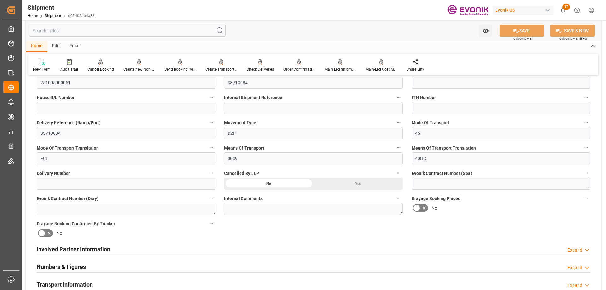
scroll to position [158, 0]
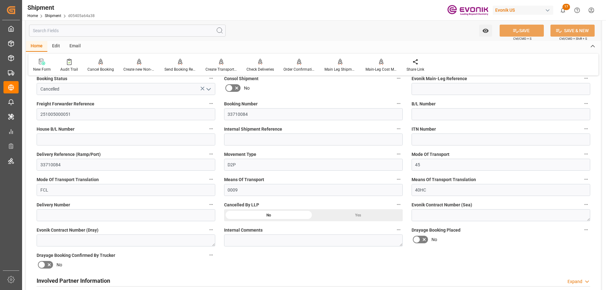
click at [359, 213] on div "Yes" at bounding box center [357, 215] width 89 height 12
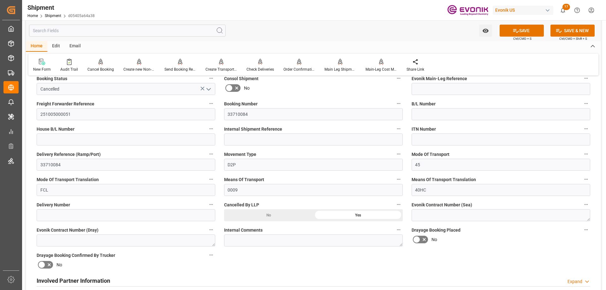
scroll to position [95, 0]
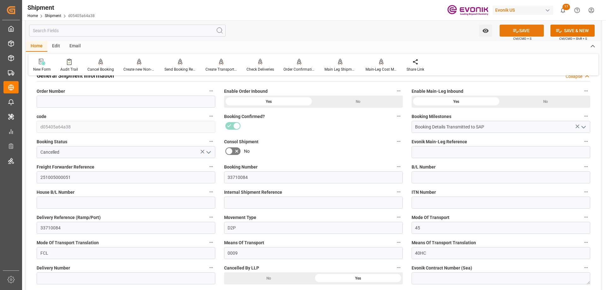
click at [513, 31] on icon at bounding box center [516, 31] width 6 height 4
click at [68, 67] on div "Audit Trail" at bounding box center [69, 70] width 18 height 6
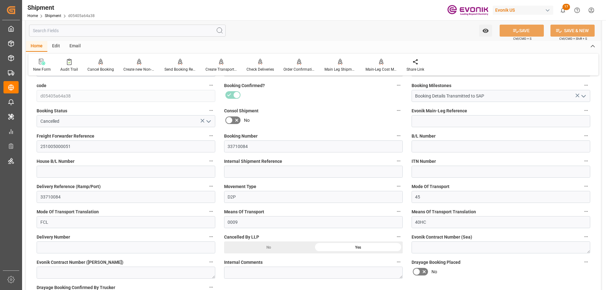
scroll to position [252, 0]
